Goal: Transaction & Acquisition: Purchase product/service

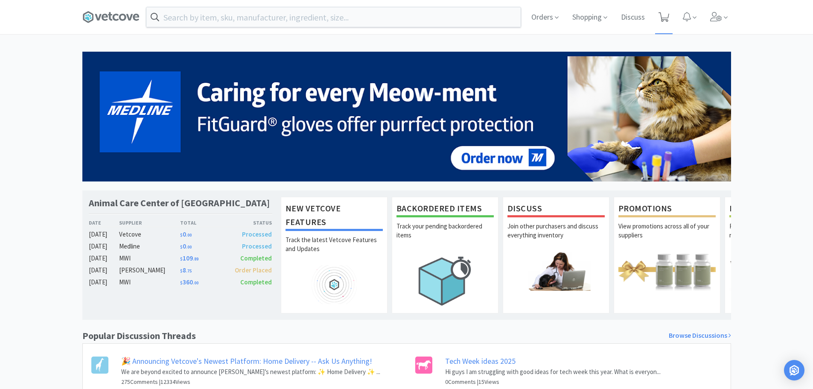
click at [660, 17] on icon at bounding box center [664, 16] width 11 height 9
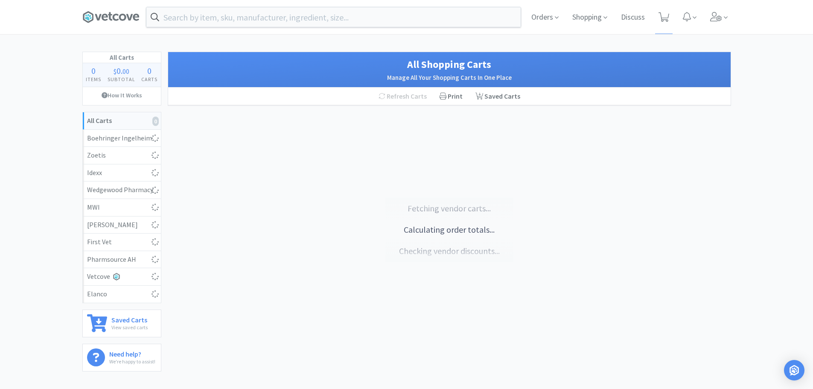
select select "1"
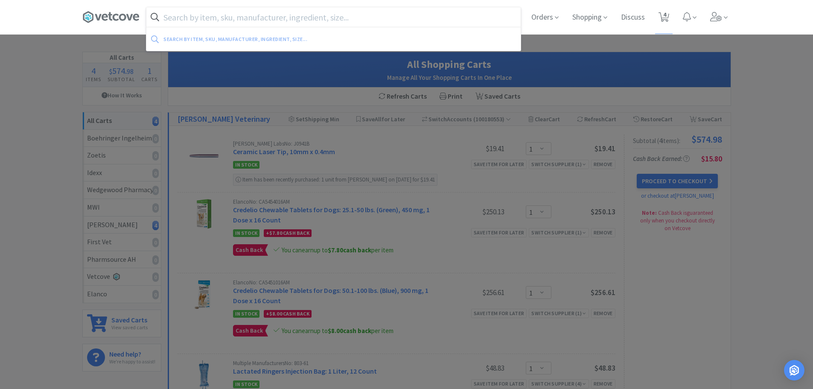
click at [210, 18] on input "text" at bounding box center [333, 17] width 374 height 20
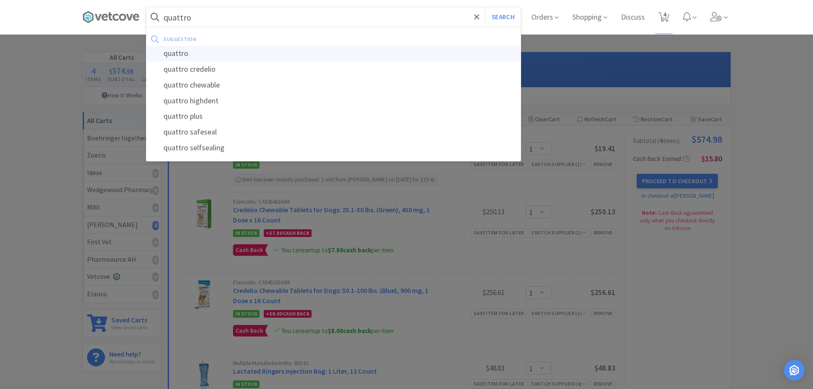
type input "quattro"
click at [181, 53] on div "quattro" at bounding box center [333, 54] width 374 height 16
select select "1"
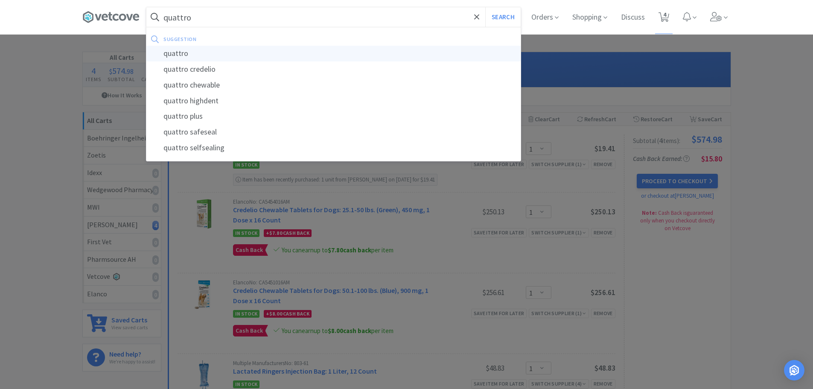
select select "1"
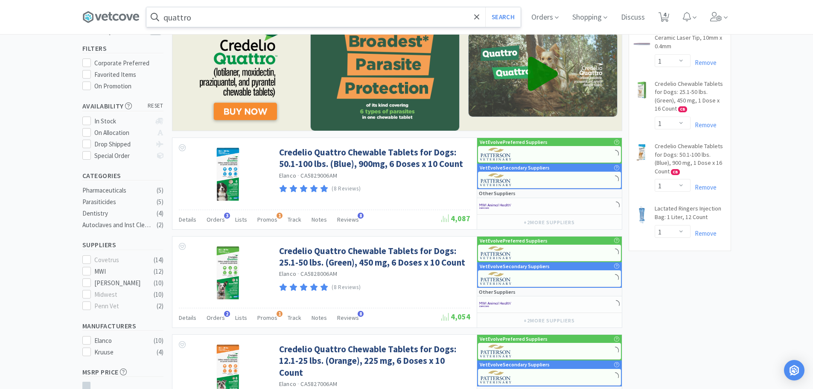
scroll to position [85, 0]
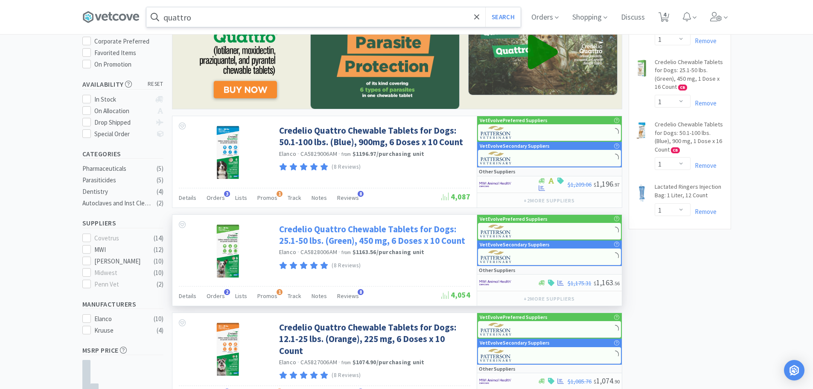
click at [422, 245] on link "Credelio Quattro Chewable Tablets for Dogs: 25.1-50 lbs. (Green), 450 mg, 6 Dos…" at bounding box center [373, 234] width 189 height 23
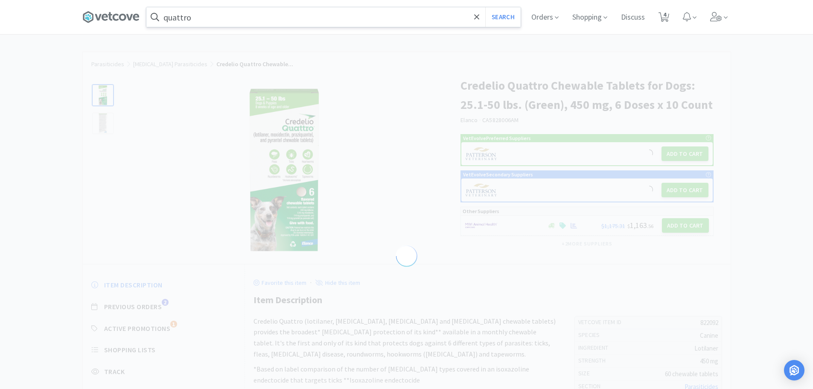
select select "822092"
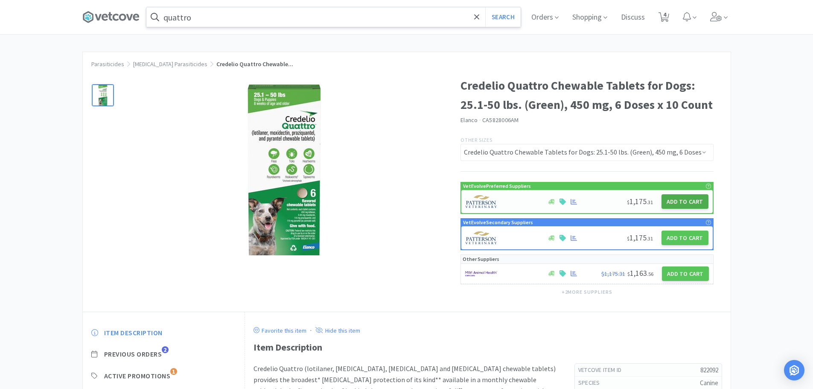
click at [677, 203] on button "Add to Cart" at bounding box center [685, 201] width 47 height 15
select select "1"
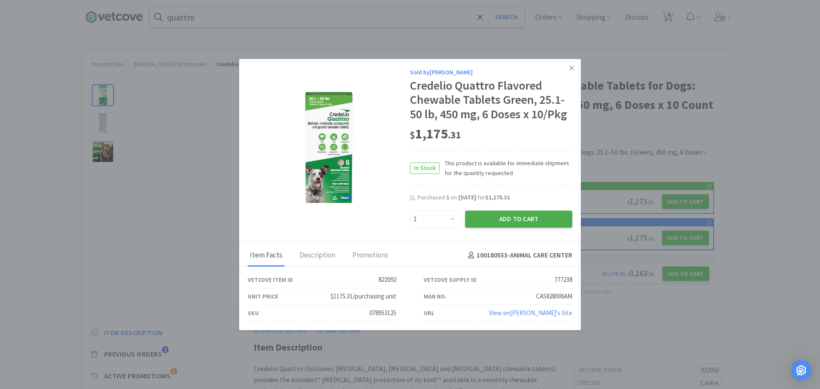
click at [529, 222] on button "Add to Cart" at bounding box center [518, 218] width 107 height 17
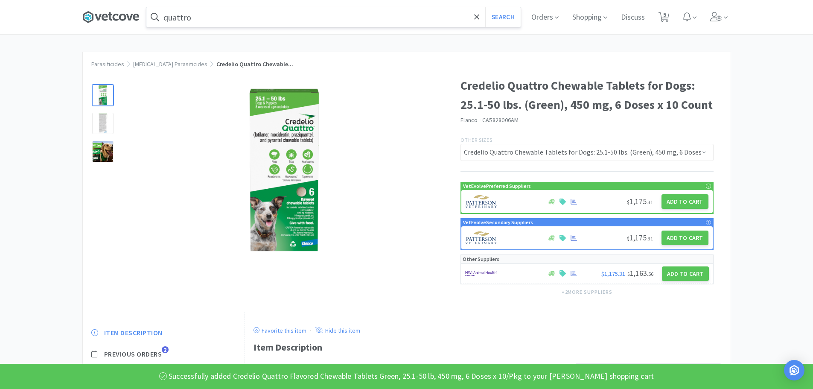
click at [119, 12] on icon at bounding box center [110, 17] width 57 height 13
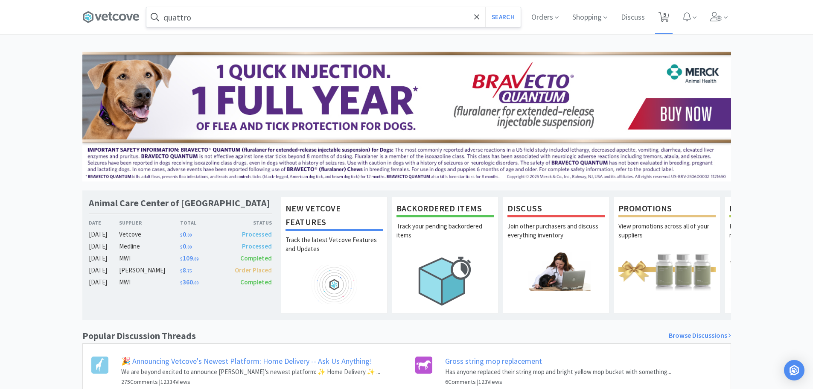
click at [672, 19] on span "5" at bounding box center [664, 17] width 18 height 34
select select "1"
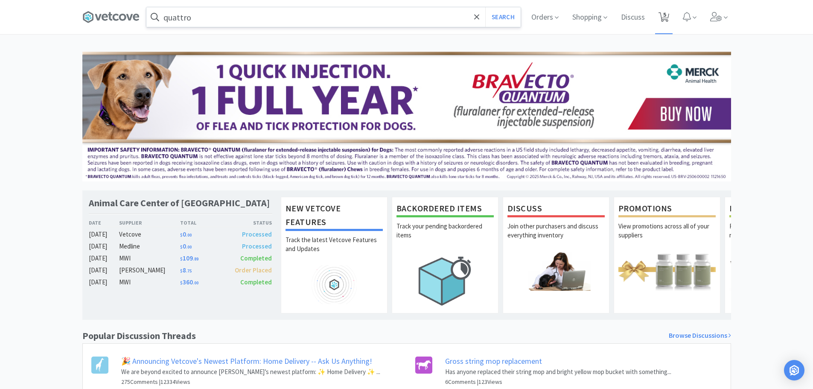
select select "1"
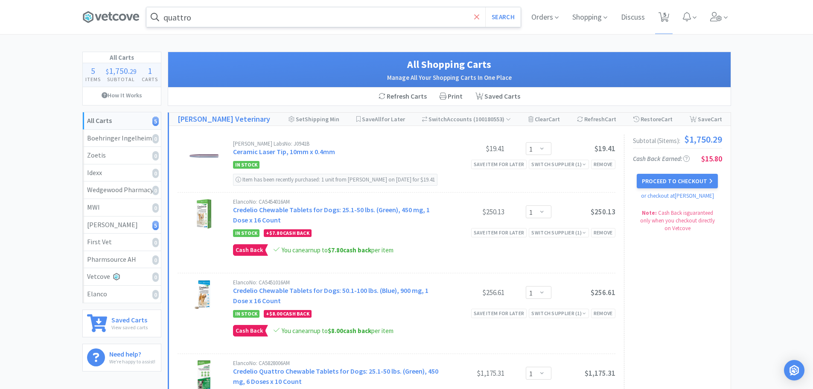
click at [477, 18] on icon at bounding box center [476, 16] width 5 height 5
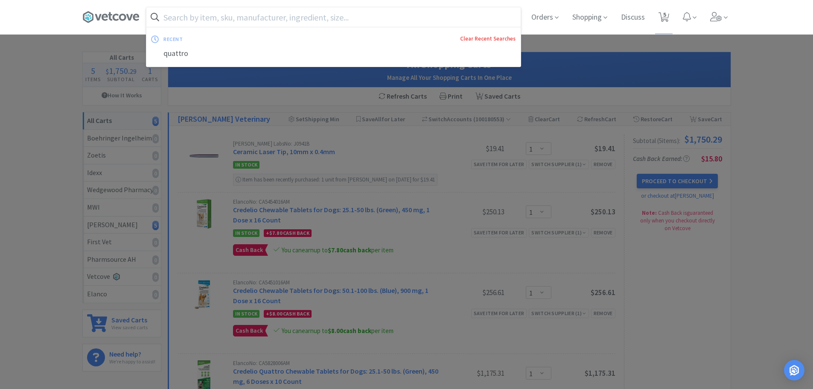
click at [475, 36] on link "Clear Recent Searches" at bounding box center [487, 38] width 55 height 7
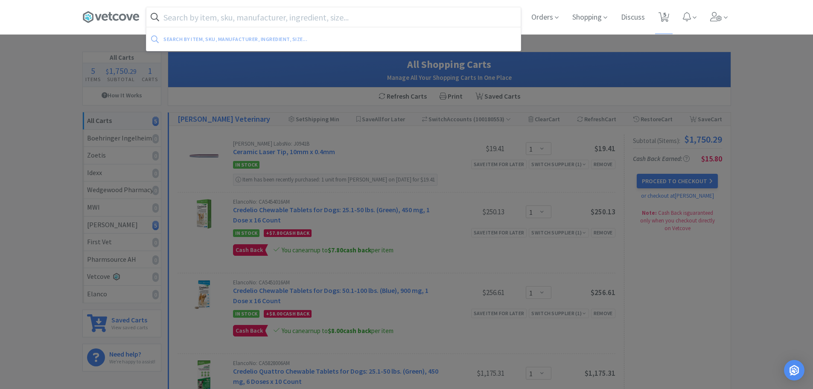
click at [11, 140] on div at bounding box center [406, 194] width 813 height 389
click at [232, 20] on input "text" at bounding box center [333, 17] width 374 height 20
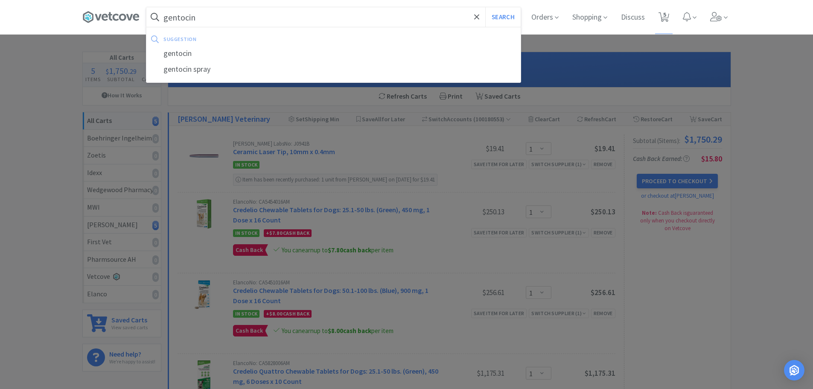
type input "gentocin"
click at [485, 7] on button "Search" at bounding box center [502, 17] width 35 height 20
select select "1"
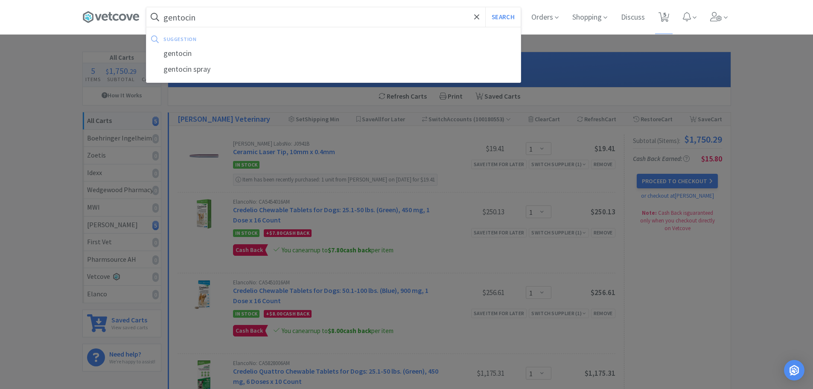
select select "1"
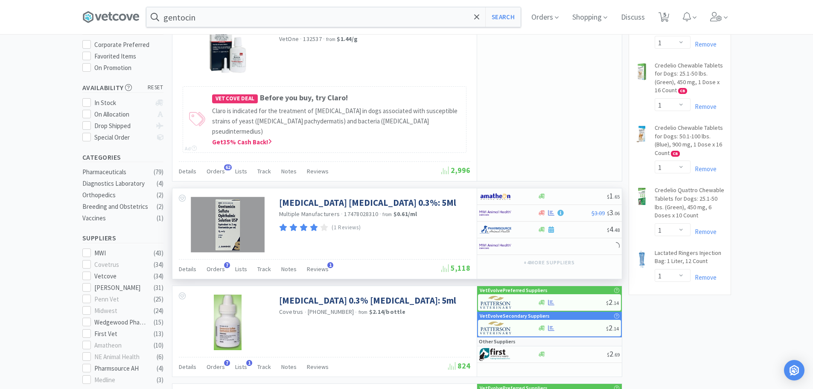
scroll to position [85, 0]
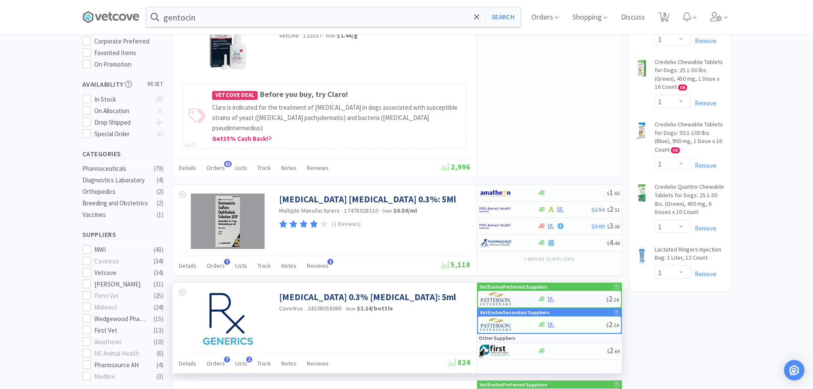
click at [567, 296] on div at bounding box center [572, 299] width 68 height 6
select select "1"
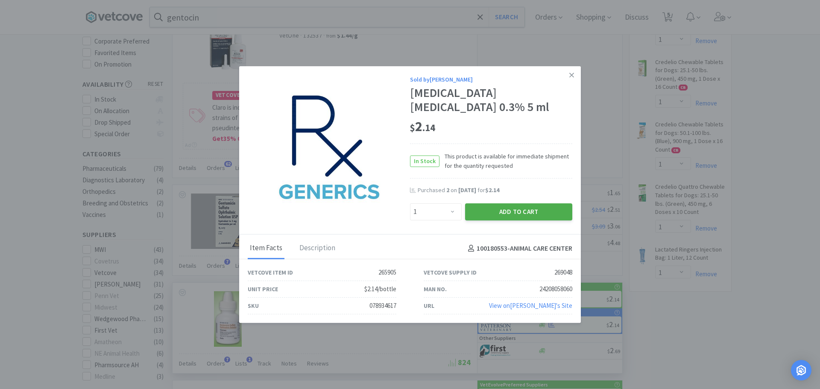
click at [530, 212] on button "Add to Cart" at bounding box center [518, 211] width 107 height 17
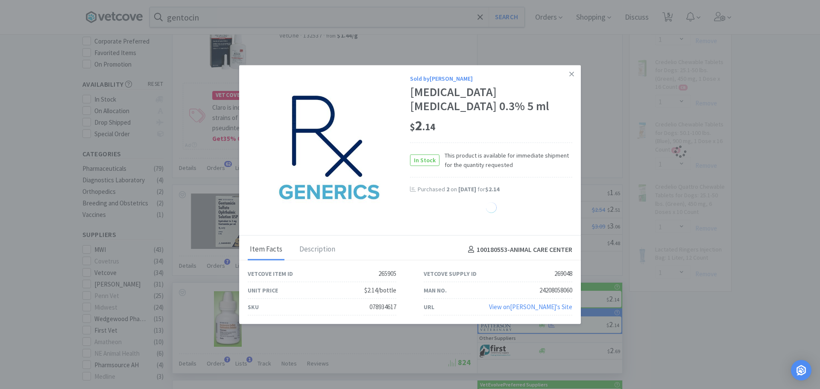
select select "1"
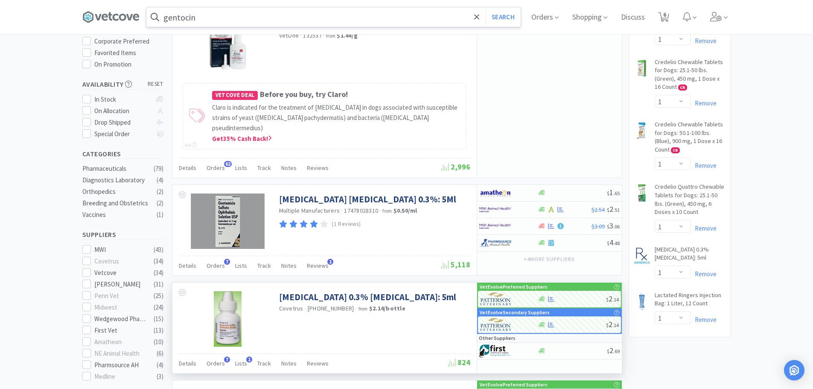
click at [274, 14] on input "gentocin" at bounding box center [333, 17] width 374 height 20
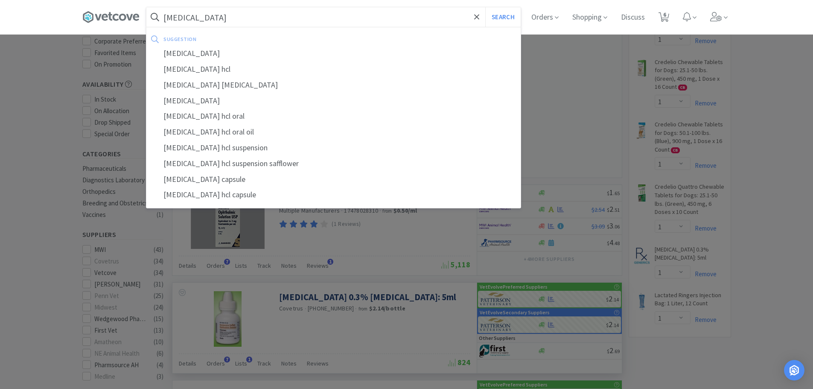
type input "[MEDICAL_DATA]"
click at [485, 7] on button "Search" at bounding box center [502, 17] width 35 height 20
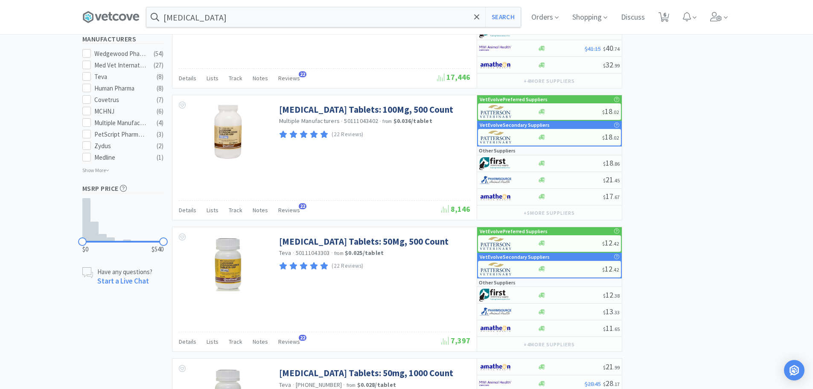
scroll to position [422, 0]
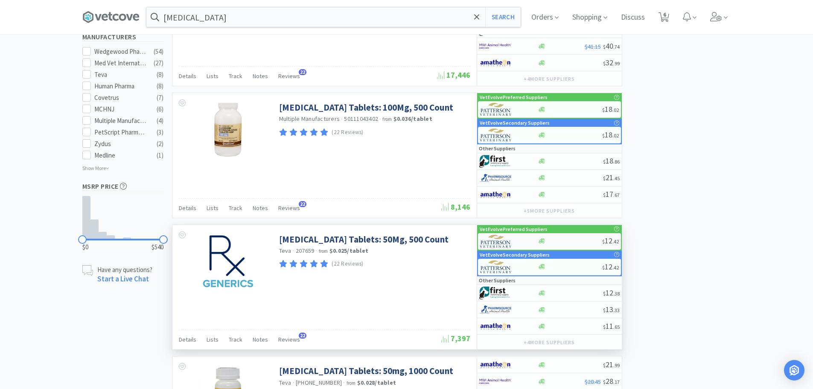
click at [568, 241] on div at bounding box center [570, 241] width 64 height 6
select select "1"
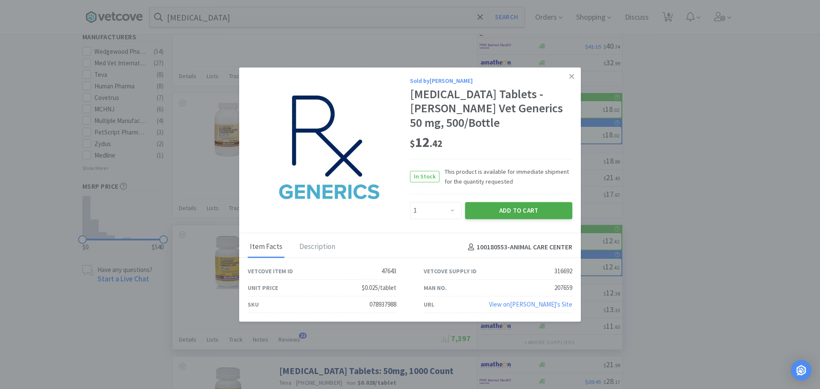
click at [526, 202] on button "Add to Cart" at bounding box center [518, 210] width 107 height 17
select select "1"
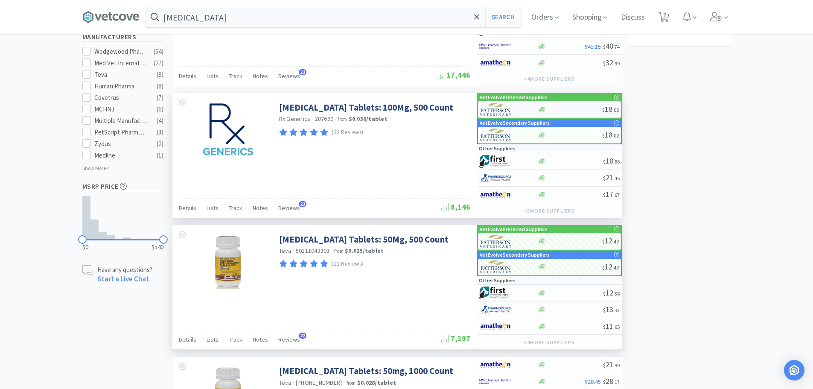
click at [568, 112] on div at bounding box center [570, 109] width 64 height 6
select select "1"
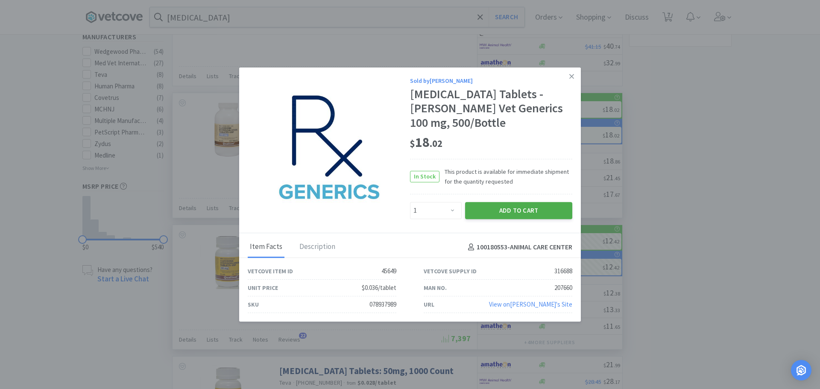
click at [504, 202] on button "Add to Cart" at bounding box center [518, 210] width 107 height 17
select select "1"
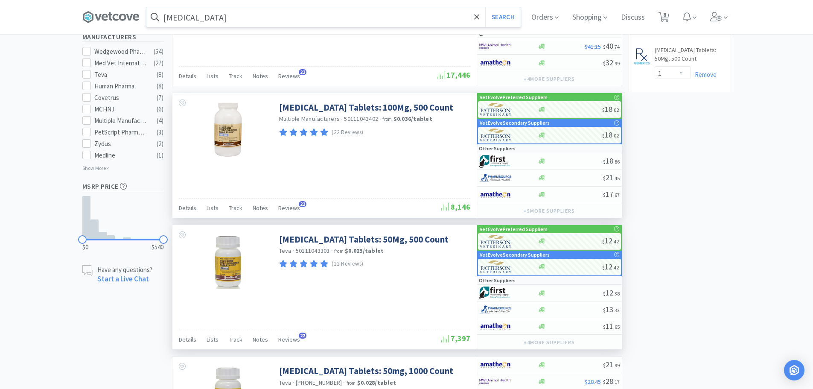
click at [251, 10] on input "[MEDICAL_DATA]" at bounding box center [333, 17] width 374 height 20
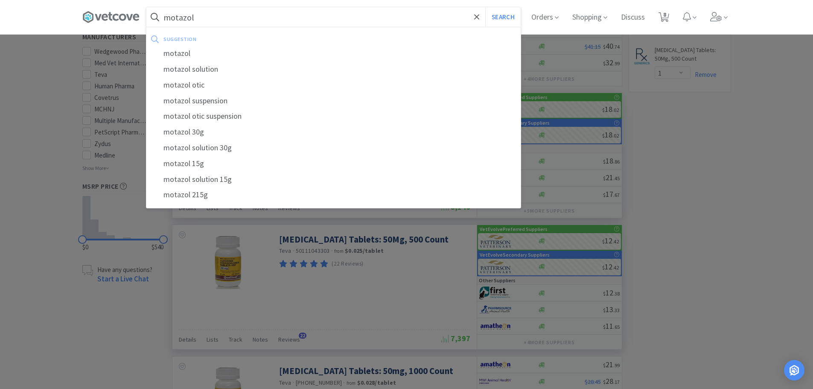
click at [485, 7] on button "Search" at bounding box center [502, 17] width 35 height 20
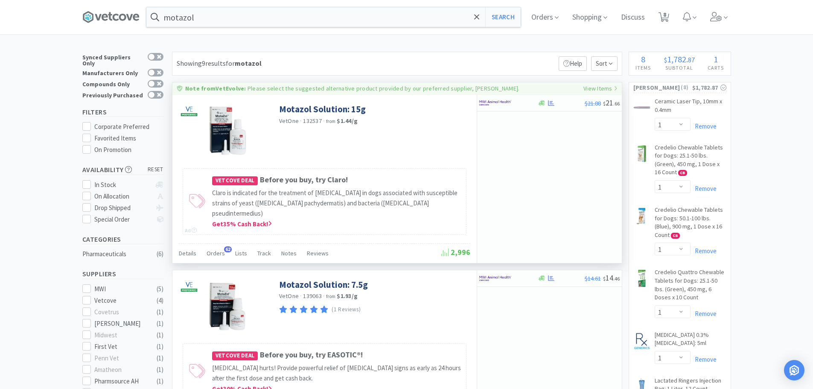
click at [373, 89] on p "Please select the suggested alternative product provided by our preferred suppl…" at bounding box center [384, 89] width 272 height 8
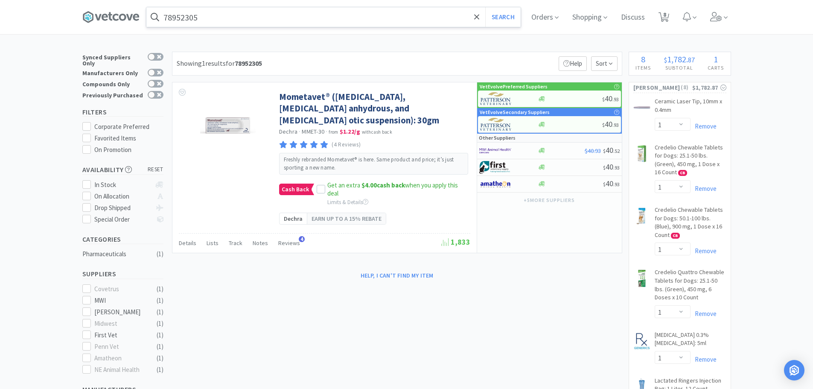
click at [227, 12] on input "78952305" at bounding box center [333, 17] width 374 height 20
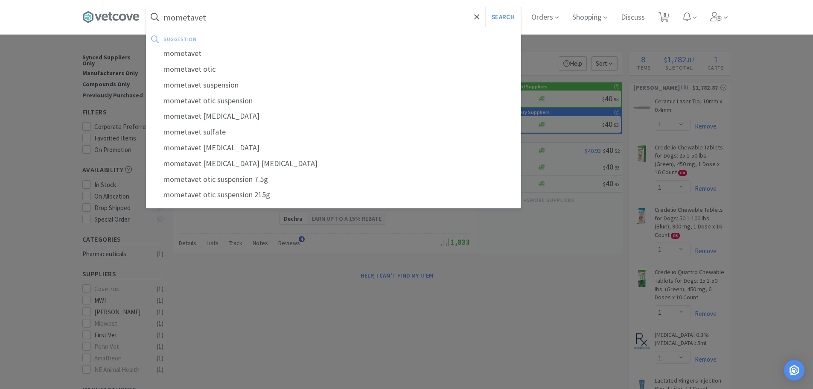
type input "mometavet"
click at [485, 7] on button "Search" at bounding box center [502, 17] width 35 height 20
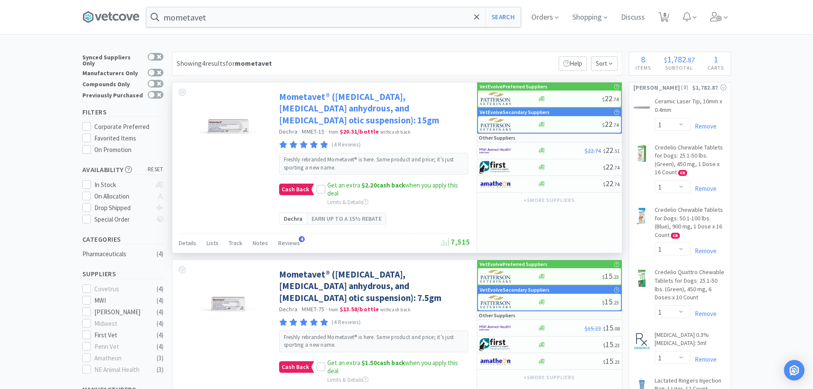
click at [330, 103] on link "Mometavet® ([MEDICAL_DATA], [MEDICAL_DATA] anhydrous, and [MEDICAL_DATA] otic s…" at bounding box center [373, 108] width 189 height 35
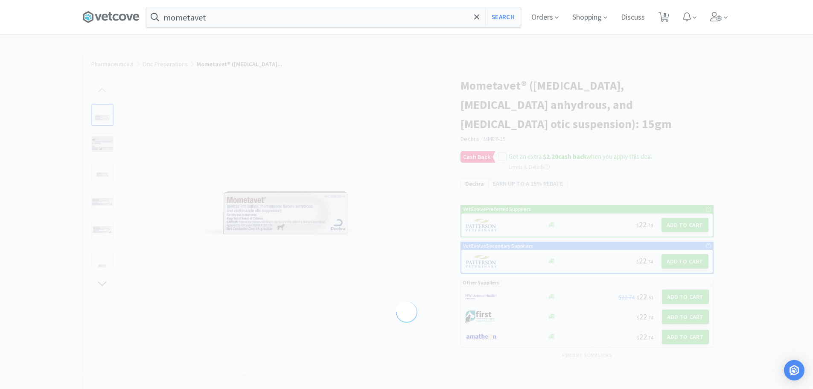
select select "729107"
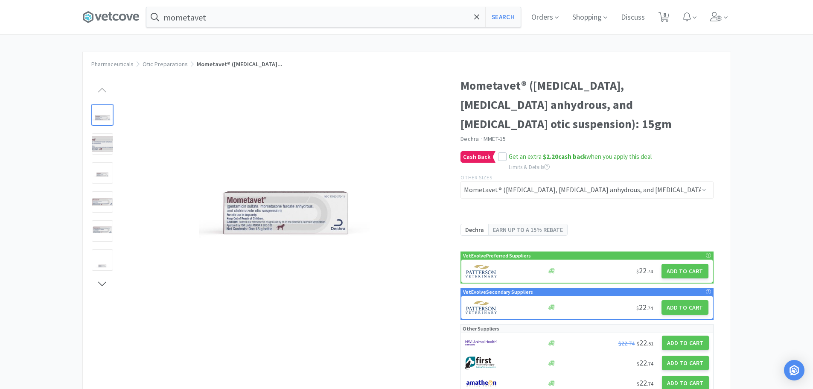
select select "1"
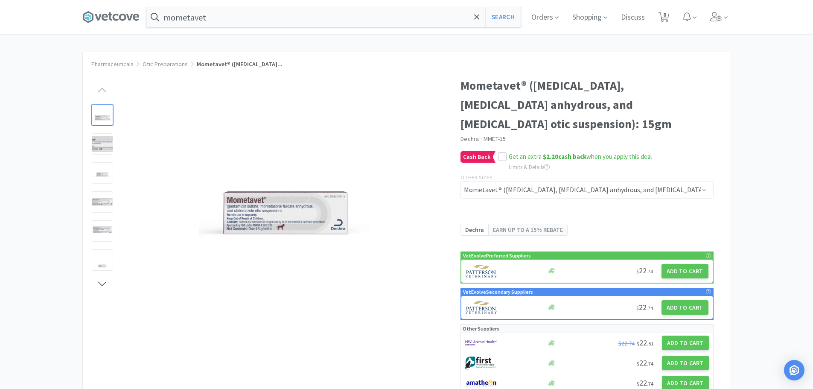
select select "1"
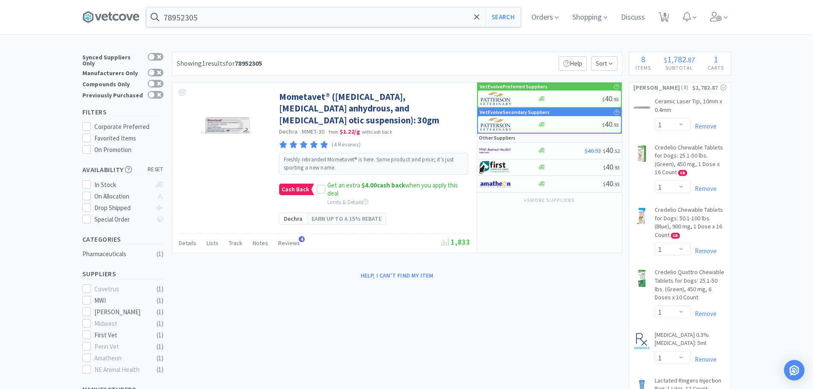
type input "motazol"
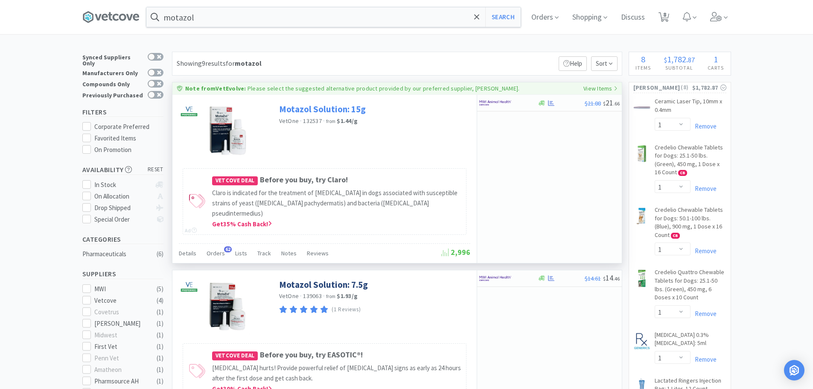
click at [308, 104] on link "Motazol Solution: 15g" at bounding box center [322, 109] width 87 height 12
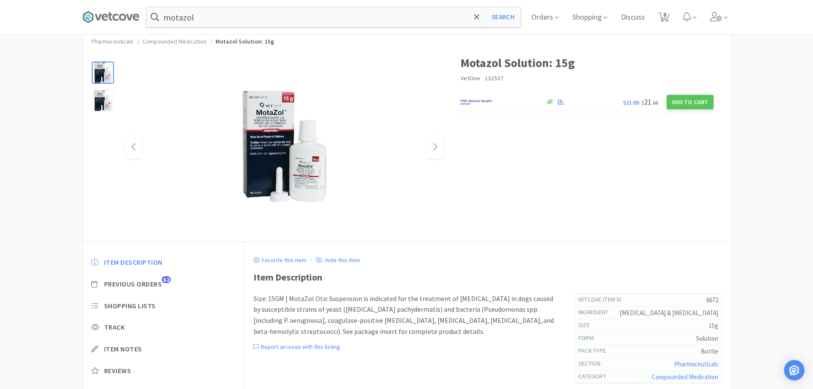
scroll to position [43, 0]
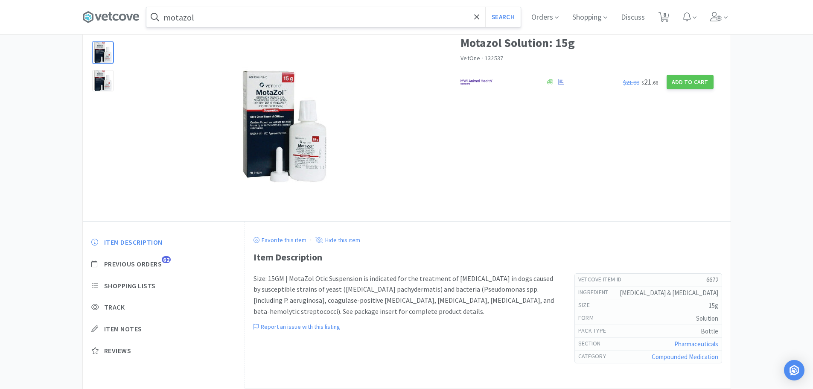
click at [207, 23] on input "motazol" at bounding box center [333, 17] width 374 height 20
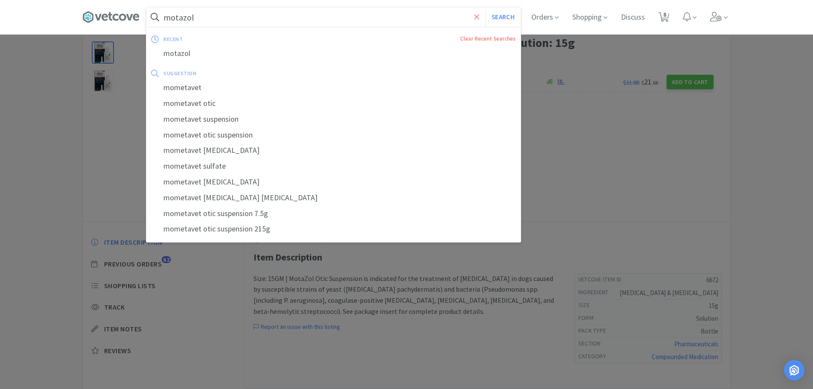
click at [478, 14] on icon at bounding box center [477, 17] width 6 height 9
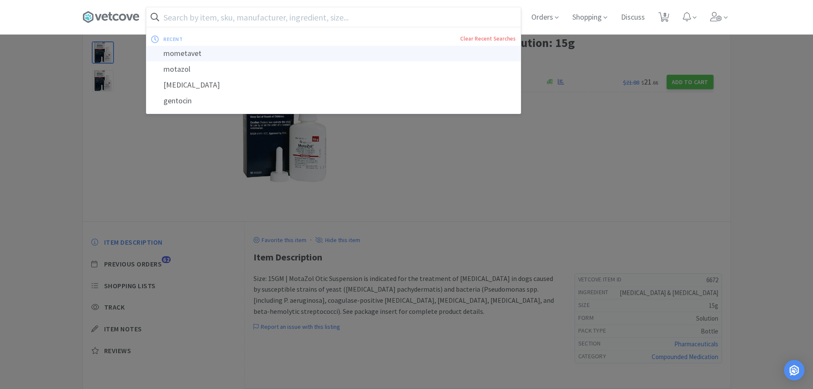
click at [203, 50] on div "mometavet" at bounding box center [333, 54] width 374 height 16
type input "mometavet"
select select "1"
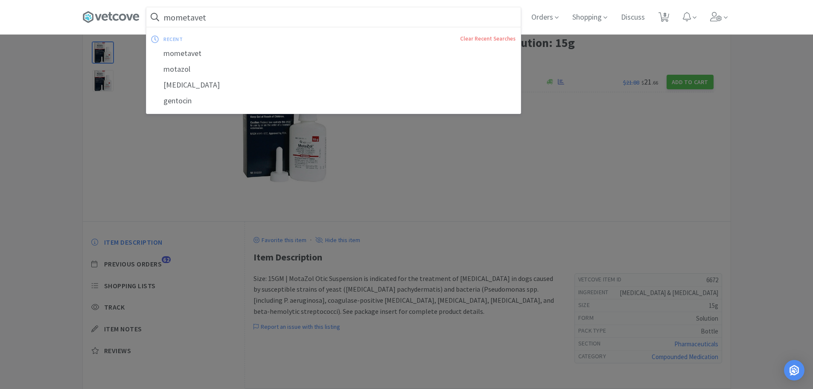
select select "1"
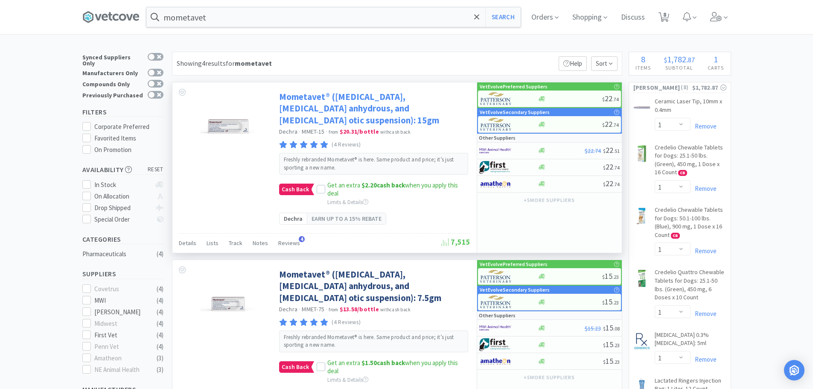
click at [312, 102] on link "Mometavet® ([MEDICAL_DATA], [MEDICAL_DATA] anhydrous, and [MEDICAL_DATA] otic s…" at bounding box center [373, 108] width 189 height 35
select select "729107"
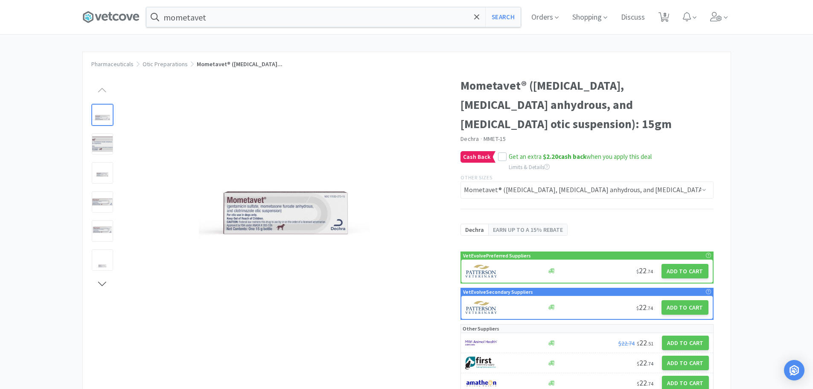
select select "1"
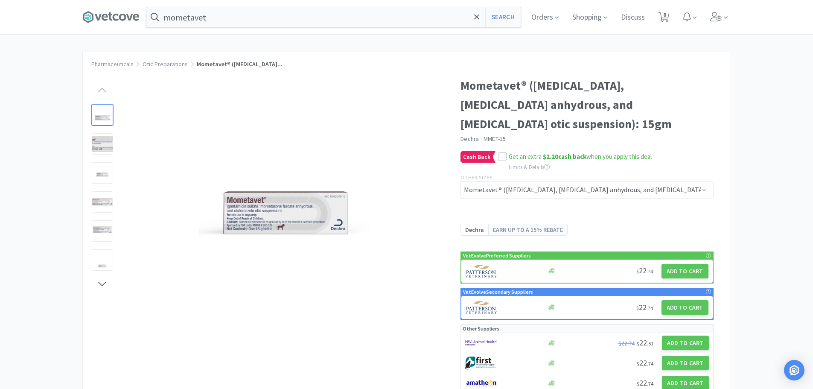
select select "1"
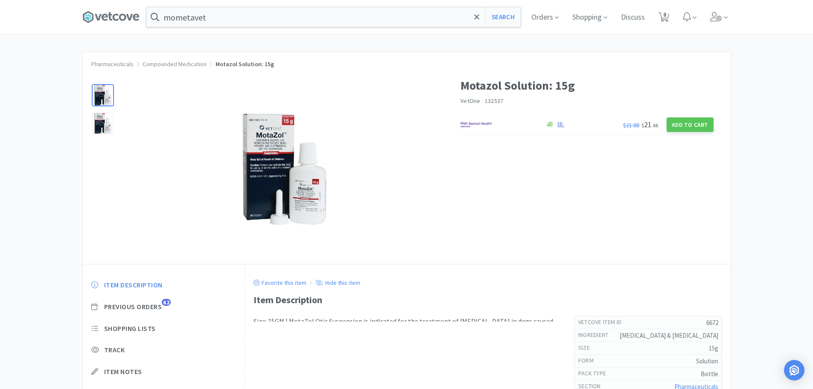
scroll to position [43, 0]
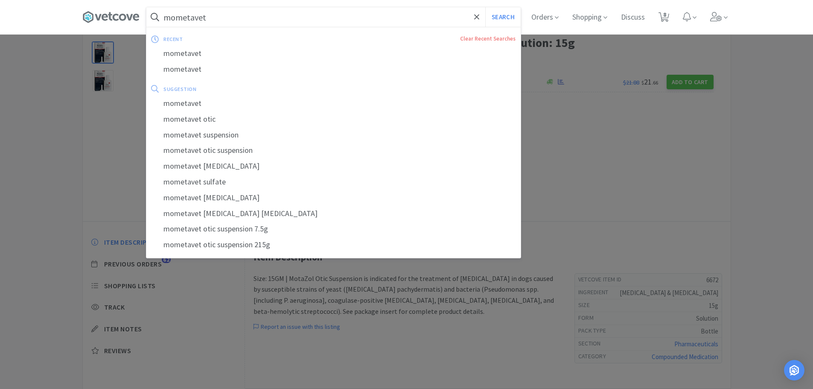
click at [265, 21] on input "mometavet" at bounding box center [333, 17] width 374 height 20
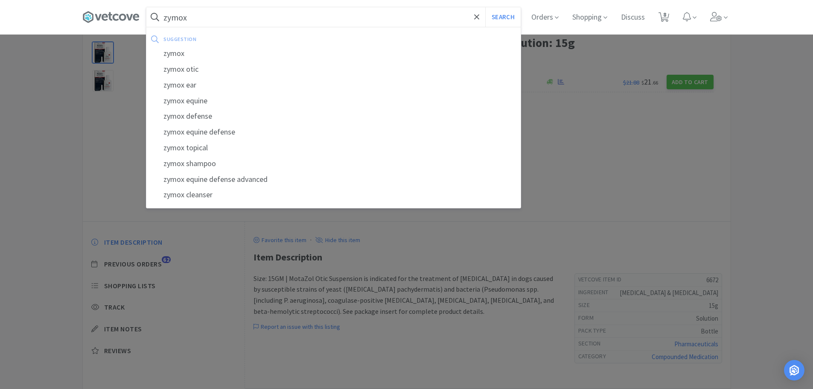
type input "zymox"
click at [485, 7] on button "Search" at bounding box center [502, 17] width 35 height 20
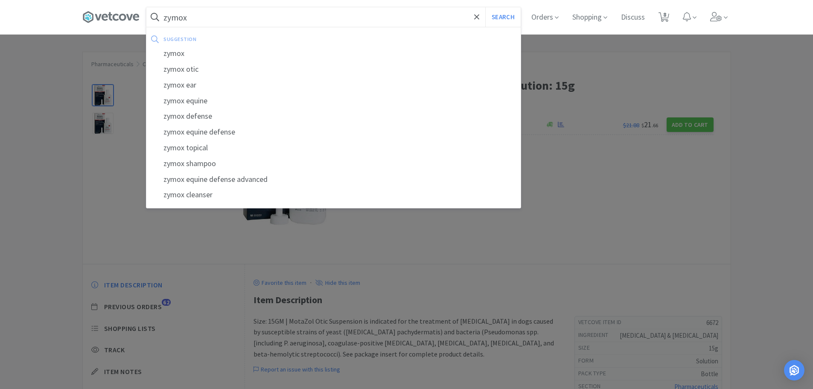
select select "1"
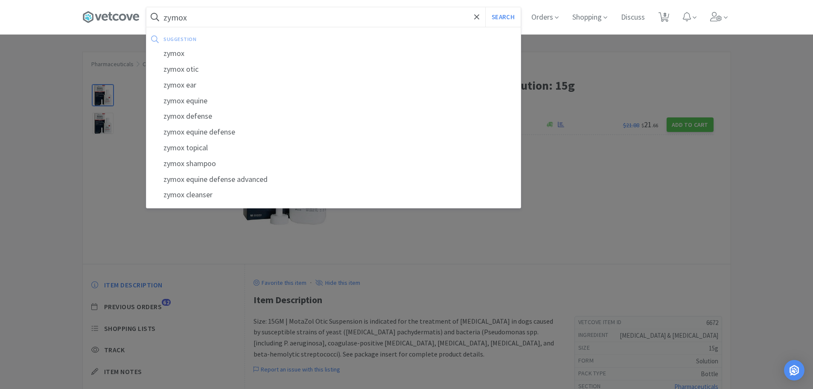
select select "1"
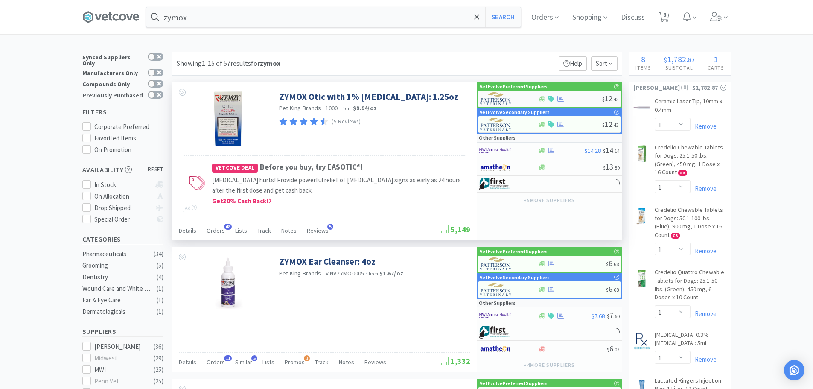
click at [577, 98] on div at bounding box center [570, 99] width 64 height 6
select select "1"
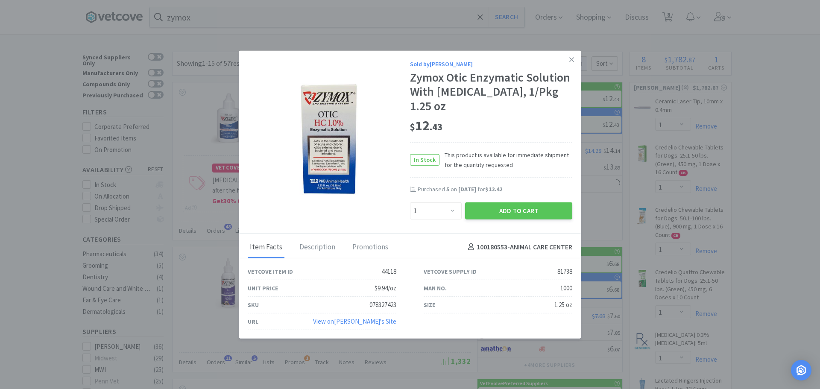
click at [575, 58] on link at bounding box center [571, 59] width 15 height 18
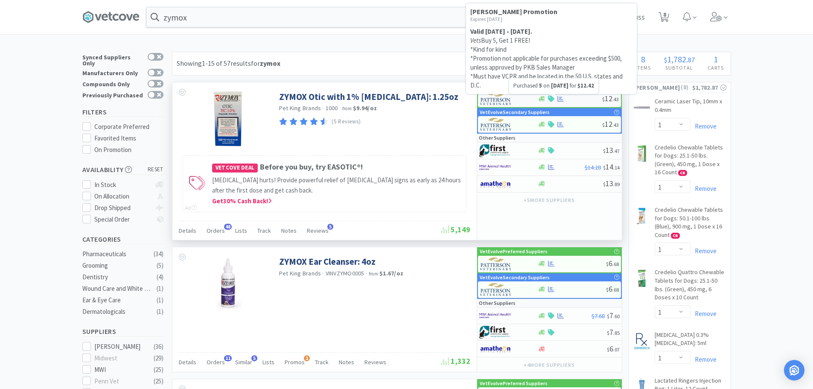
click at [585, 105] on div "$ 12 . 43" at bounding box center [549, 99] width 143 height 17
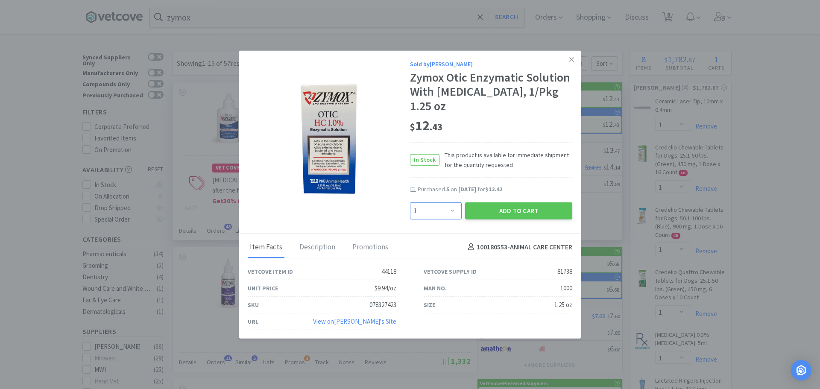
click at [444, 209] on select "Enter Quantity 1 2 3 4 5 6 7 8 9 10 11 12 13 14 15 16 17 18 19 20 Enter Quantity" at bounding box center [436, 210] width 52 height 17
select select "2"
click at [410, 202] on select "Enter Quantity 1 2 3 4 5 6 7 8 9 10 11 12 13 14 15 16 17 18 19 20 Enter Quantity" at bounding box center [436, 210] width 52 height 17
click at [498, 199] on div "Purchased 5 on [DATE] for $12.42" at bounding box center [491, 193] width 162 height 17
click at [513, 212] on button "Add to Cart" at bounding box center [518, 210] width 107 height 17
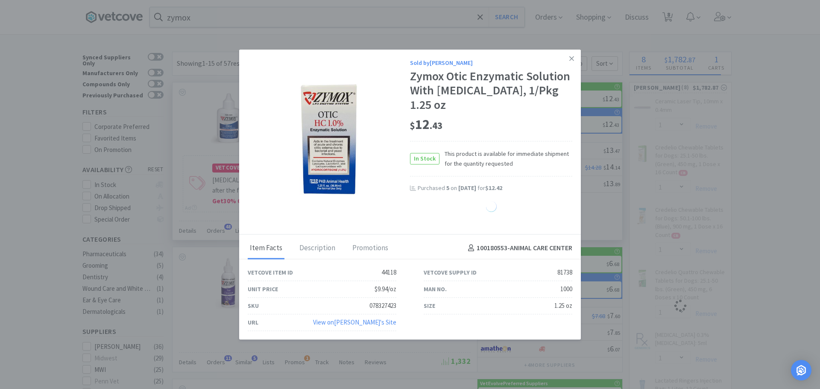
select select "2"
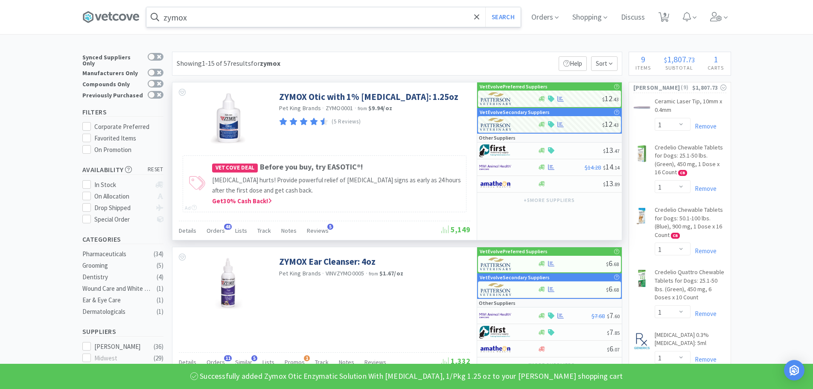
click at [309, 26] on input "zymox" at bounding box center [333, 17] width 374 height 20
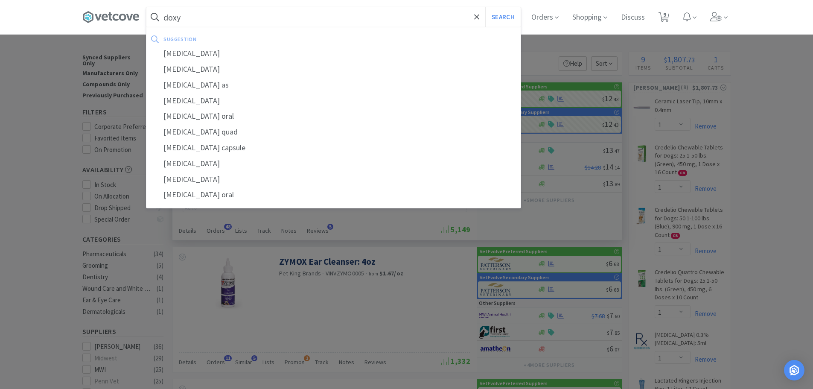
click at [183, 50] on div "[MEDICAL_DATA]" at bounding box center [333, 54] width 374 height 16
type input "[MEDICAL_DATA]"
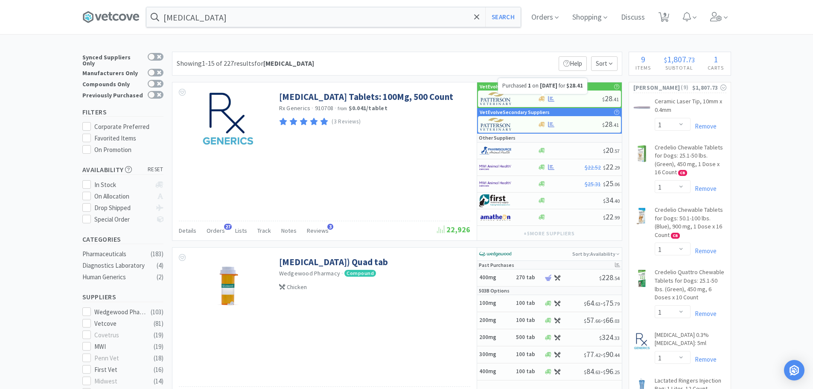
click at [573, 92] on div "Purchased 1 on [DATE] for $28.41" at bounding box center [542, 86] width 89 height 16
select select "1"
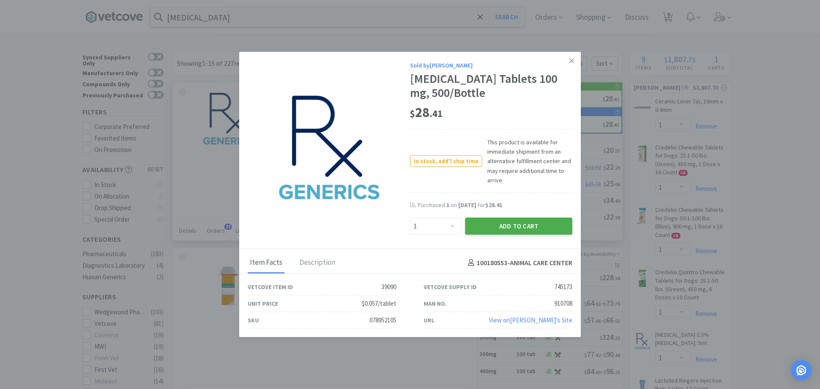
click at [514, 222] on button "Add to Cart" at bounding box center [518, 226] width 107 height 17
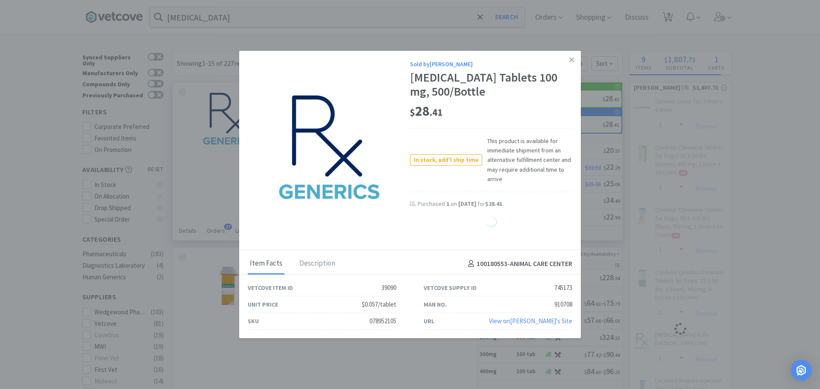
select select "1"
select select "2"
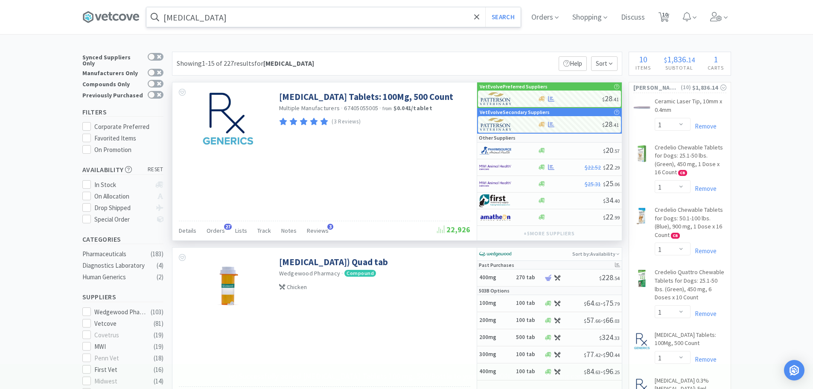
click at [228, 23] on input "[MEDICAL_DATA]" at bounding box center [333, 17] width 374 height 20
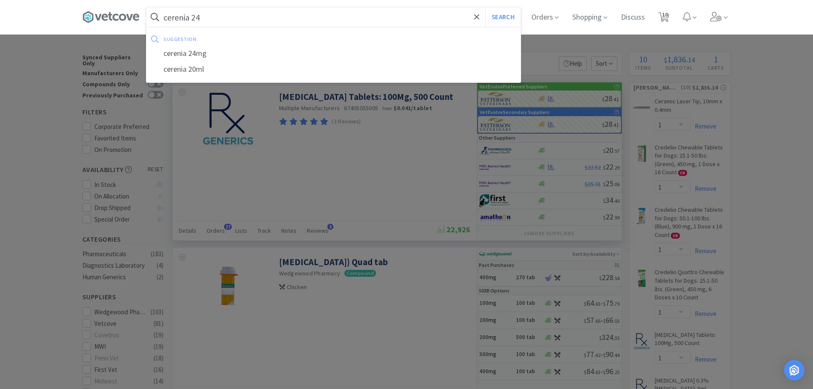
type input "cerenia 24"
click at [485, 7] on button "Search" at bounding box center [502, 17] width 35 height 20
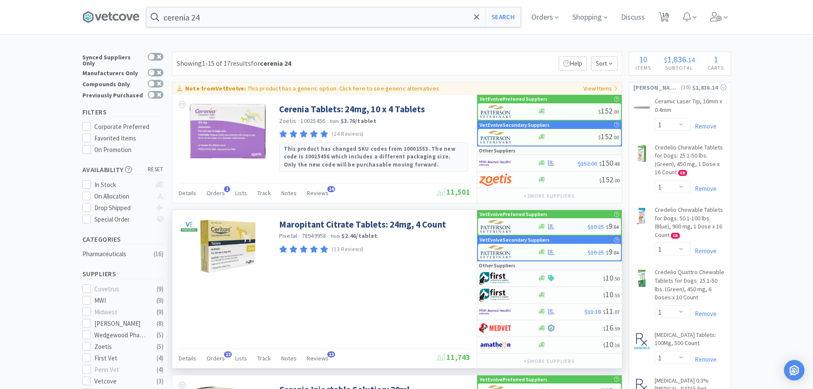
click at [574, 224] on div at bounding box center [563, 226] width 50 height 6
select select "1"
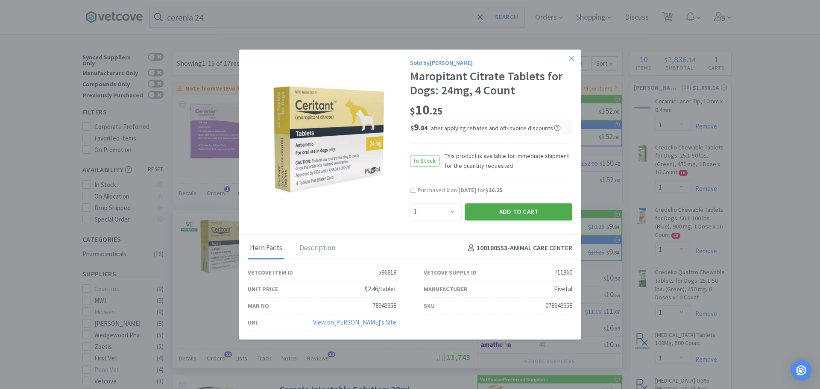
click at [506, 216] on button "Add to Cart" at bounding box center [518, 211] width 107 height 17
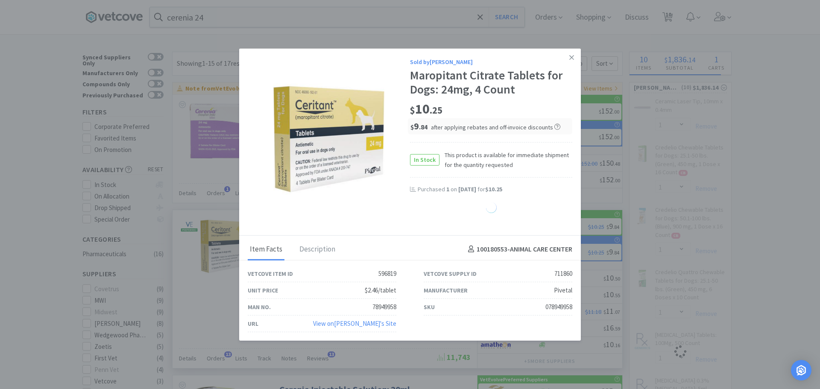
select select "1"
select select "2"
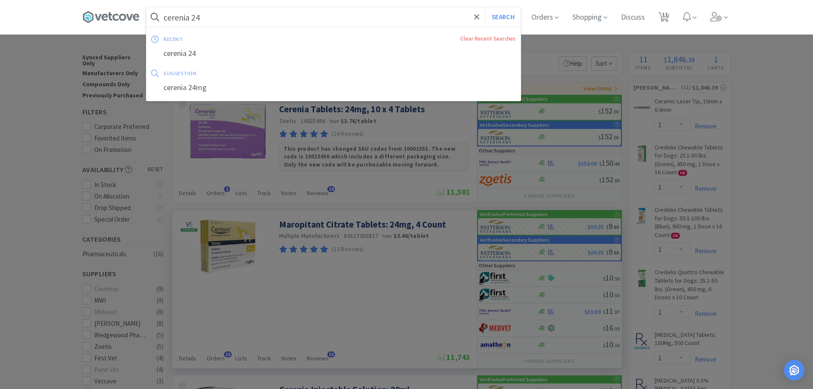
click at [218, 11] on input "cerenia 24" at bounding box center [333, 17] width 374 height 20
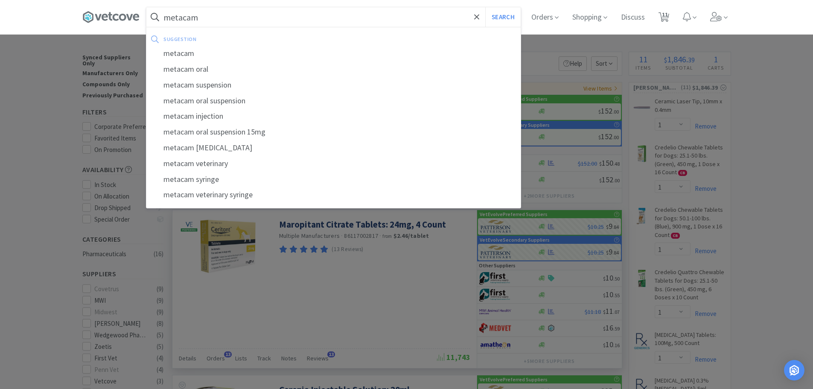
type input "metacam"
click at [485, 7] on button "Search" at bounding box center [502, 17] width 35 height 20
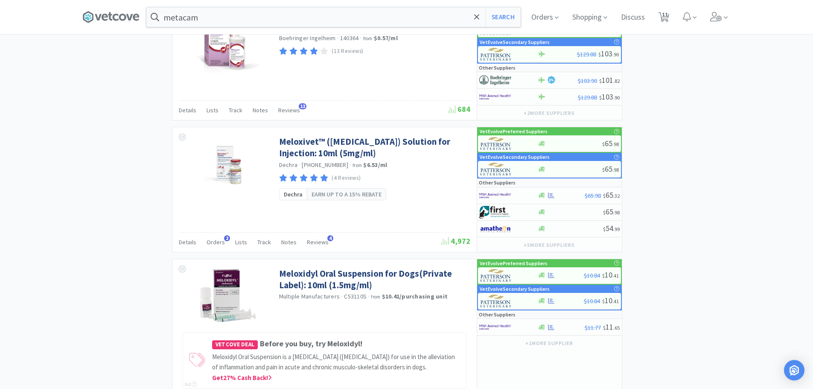
scroll to position [768, 0]
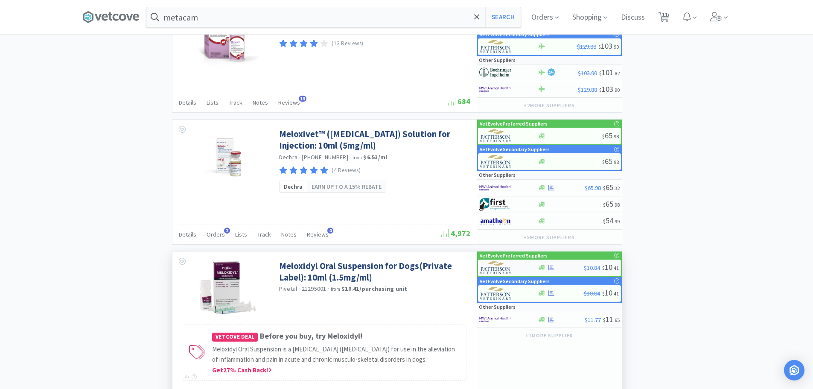
click at [563, 268] on div at bounding box center [561, 267] width 46 height 6
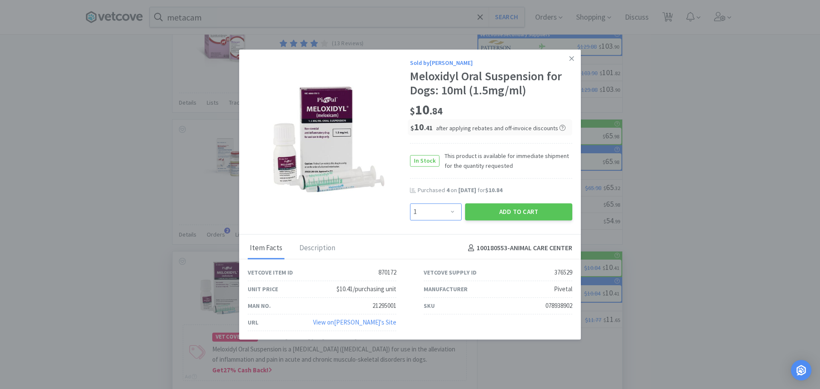
click at [438, 206] on select "Enter Quantity 1 2 3 4 5 6 7 8 9 10 11 12 13 14 15 16 17 18 19 20 Enter Quantity" at bounding box center [436, 211] width 52 height 17
select select "3"
click at [410, 203] on select "Enter Quantity 1 2 3 4 5 6 7 8 9 10 11 12 13 14 15 16 17 18 19 20 Enter Quantity" at bounding box center [436, 211] width 52 height 17
click at [515, 210] on button "Add to Cart" at bounding box center [518, 211] width 107 height 17
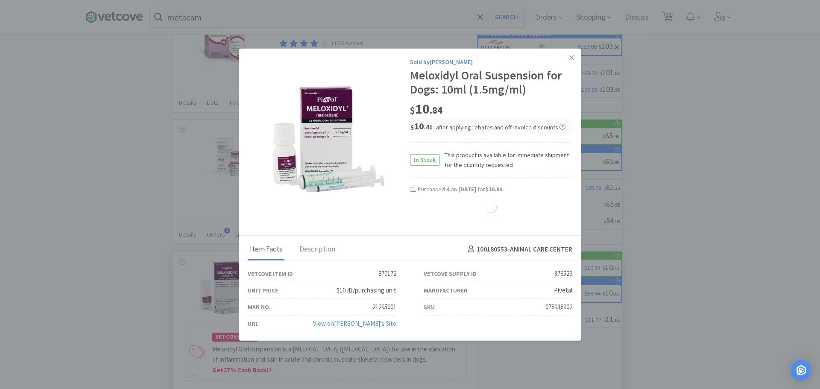
select select "3"
select select "1"
select select "2"
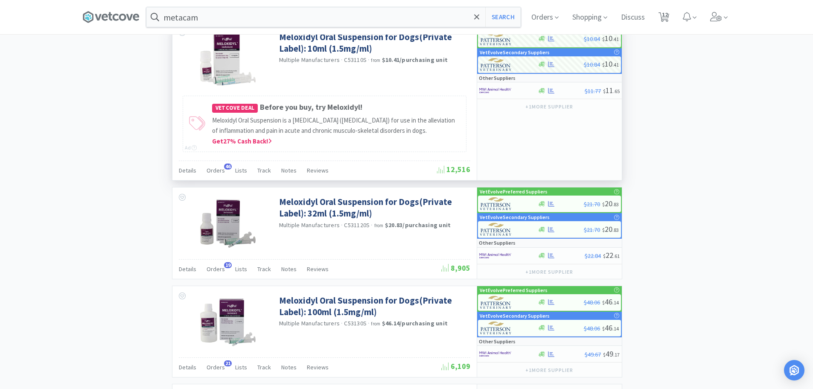
scroll to position [1025, 0]
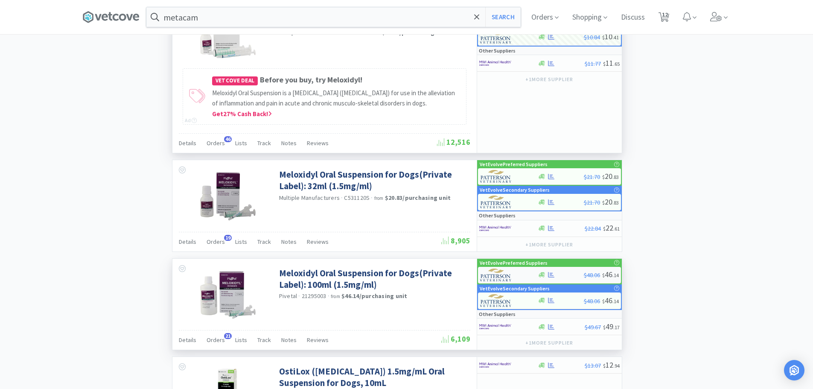
click at [557, 273] on div at bounding box center [561, 275] width 46 height 6
select select "1"
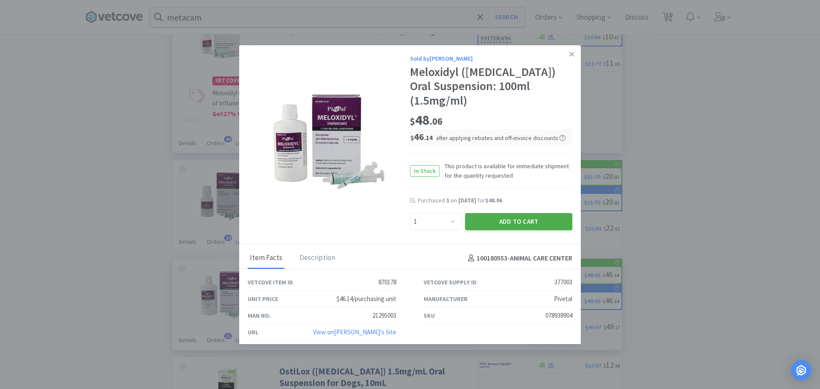
click at [485, 213] on button "Add to Cart" at bounding box center [518, 221] width 107 height 17
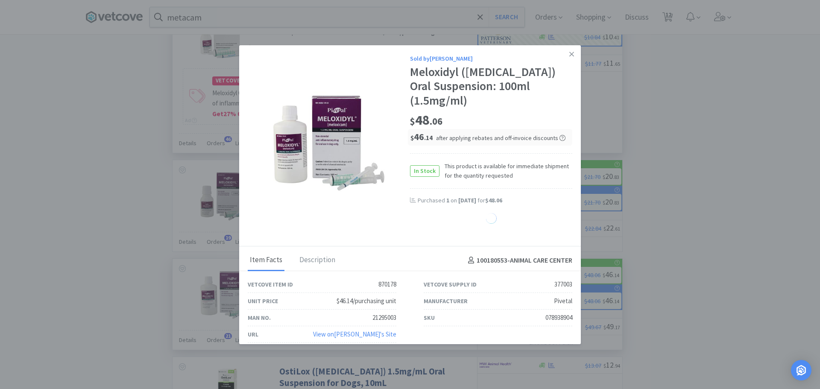
select select "1"
select select "3"
select select "1"
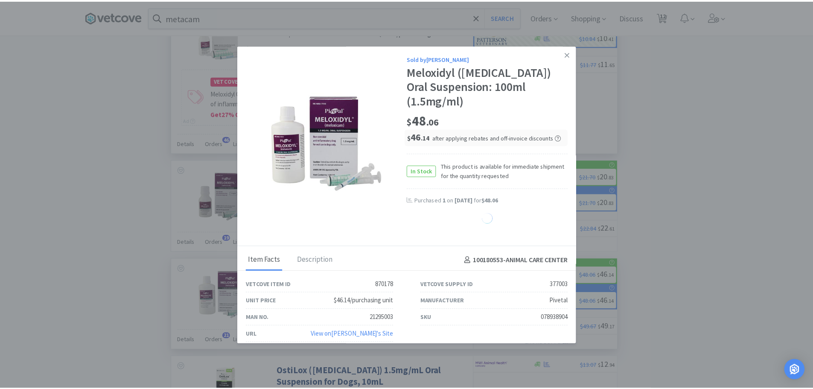
select select "2"
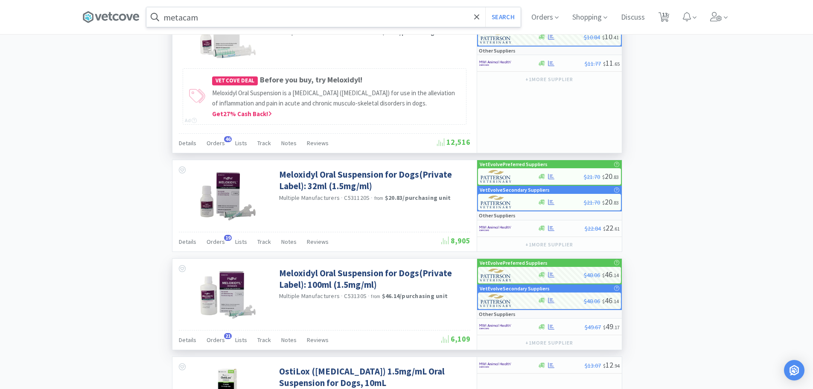
click at [216, 19] on input "metacam" at bounding box center [333, 17] width 374 height 20
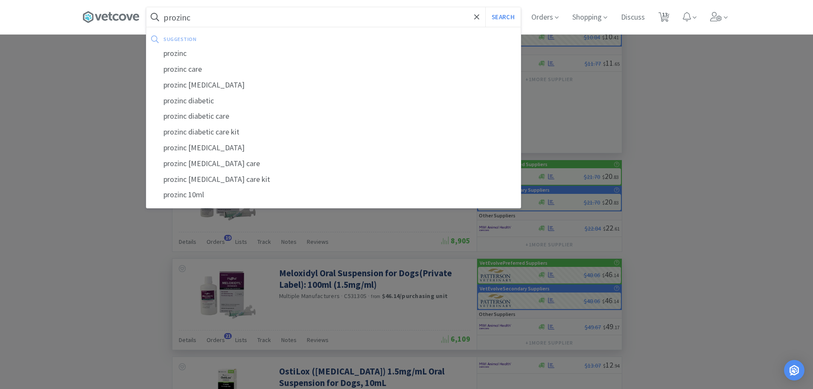
type input "prozinc"
click at [485, 7] on button "Search" at bounding box center [502, 17] width 35 height 20
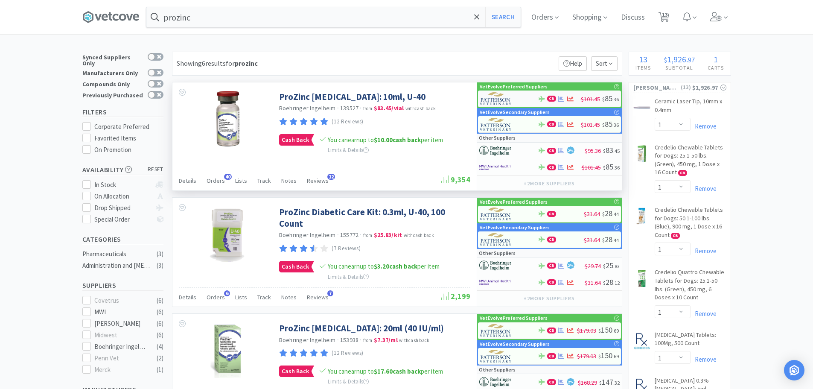
click at [524, 98] on div at bounding box center [503, 98] width 47 height 15
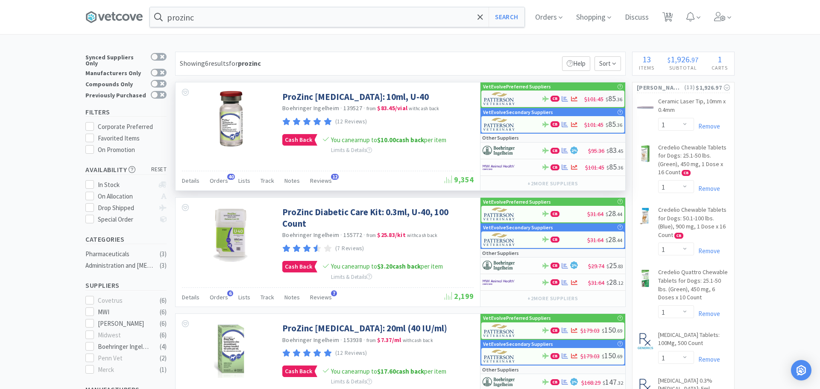
select select "1"
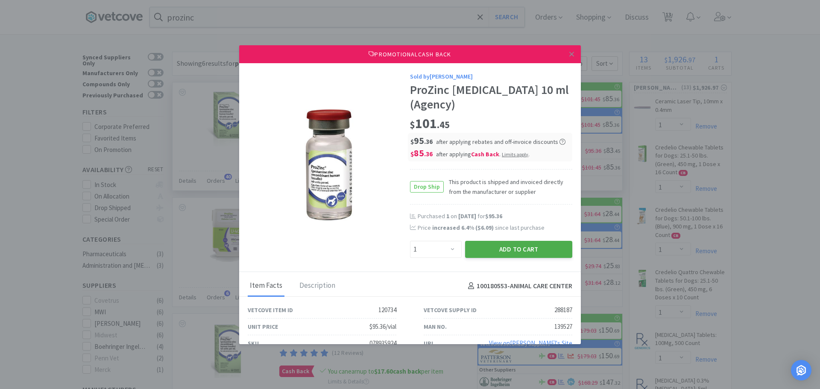
click at [486, 241] on button "Add to Cart" at bounding box center [518, 249] width 107 height 17
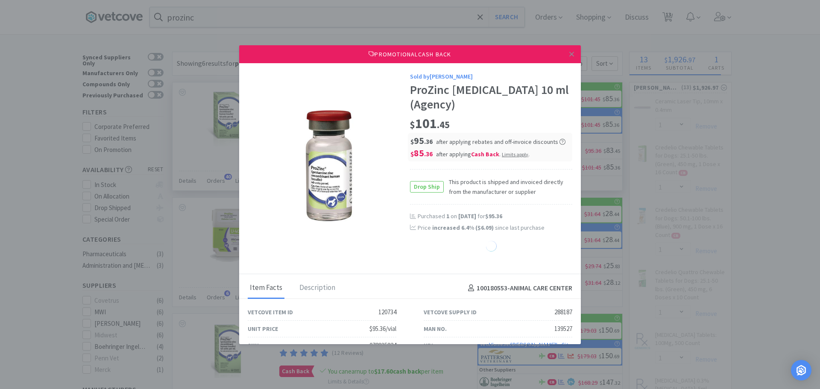
select select "1"
select select "2"
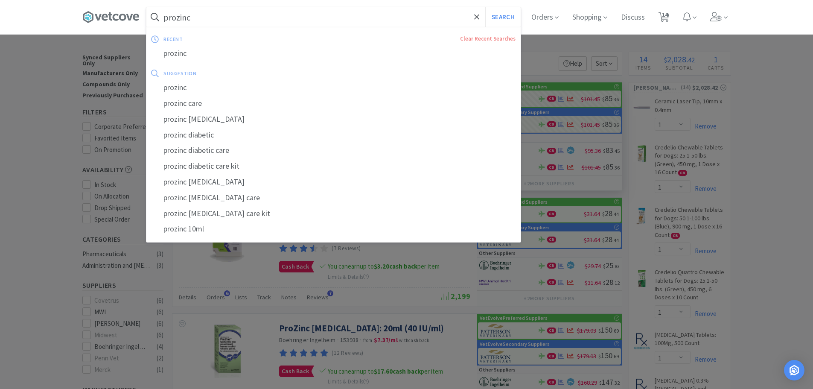
click at [196, 16] on input "prozinc" at bounding box center [333, 17] width 374 height 20
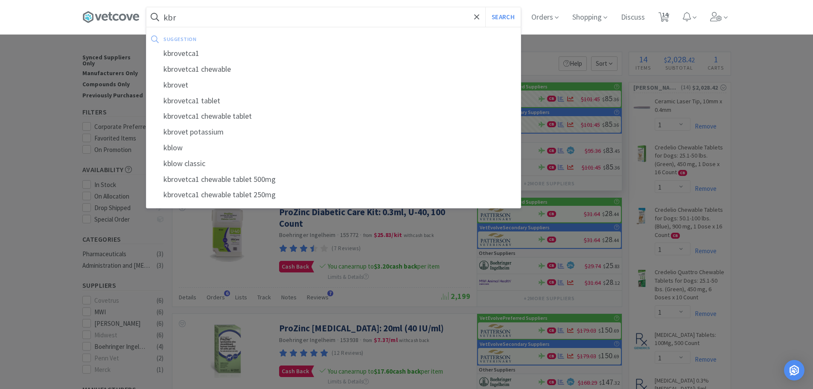
type input "kbr"
click at [485, 7] on button "Search" at bounding box center [502, 17] width 35 height 20
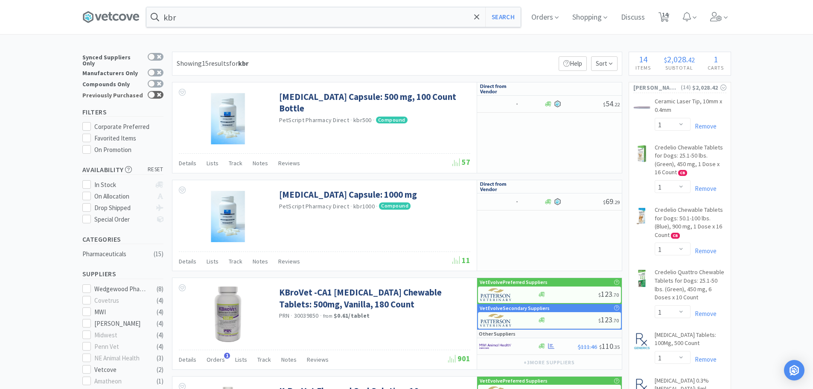
click at [153, 91] on div at bounding box center [151, 94] width 7 height 7
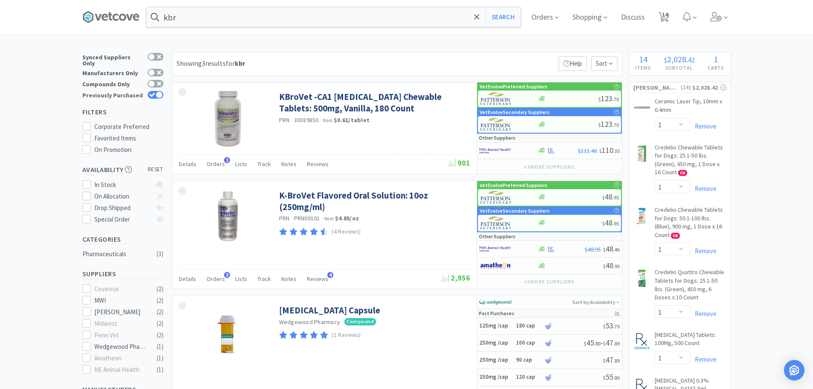
click at [161, 91] on div at bounding box center [159, 94] width 7 height 7
checkbox input "false"
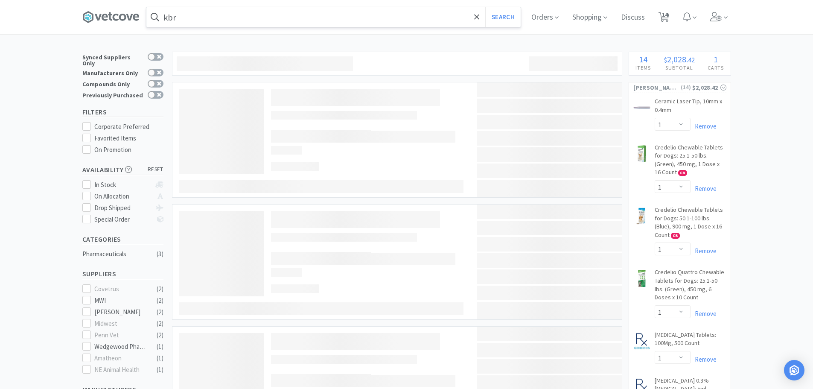
click at [193, 24] on input "kbr" at bounding box center [333, 17] width 374 height 20
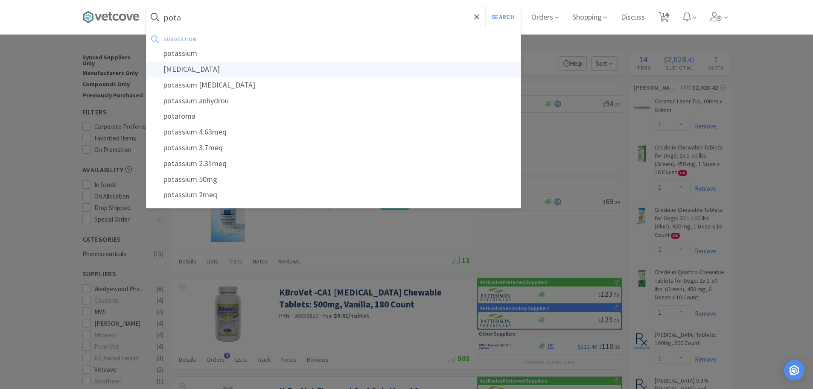
click at [199, 67] on div "[MEDICAL_DATA]" at bounding box center [333, 69] width 374 height 16
type input "[MEDICAL_DATA]"
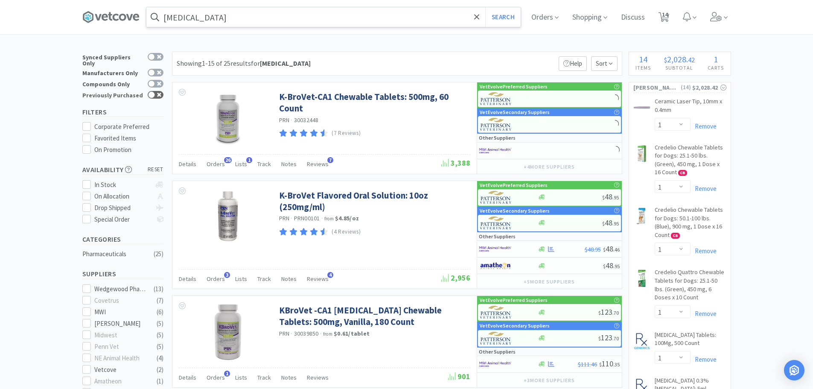
click at [152, 91] on div at bounding box center [151, 94] width 7 height 7
checkbox input "true"
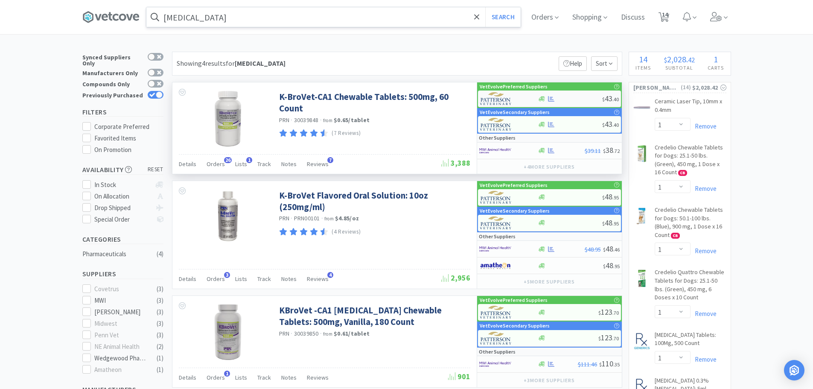
click at [579, 98] on div at bounding box center [570, 99] width 64 height 6
select select "1"
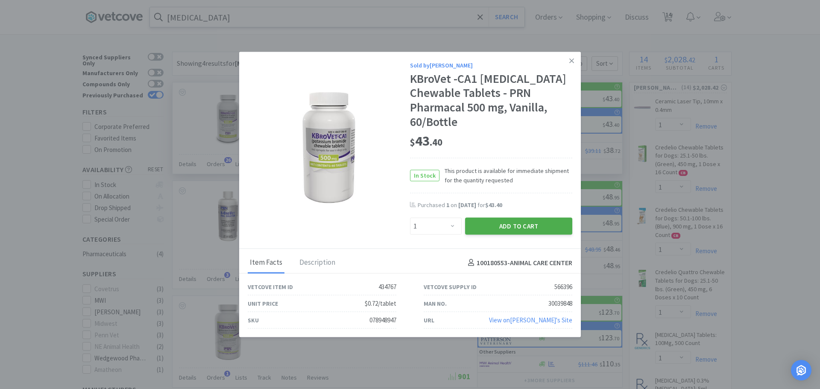
click at [509, 220] on button "Add to Cart" at bounding box center [518, 226] width 107 height 17
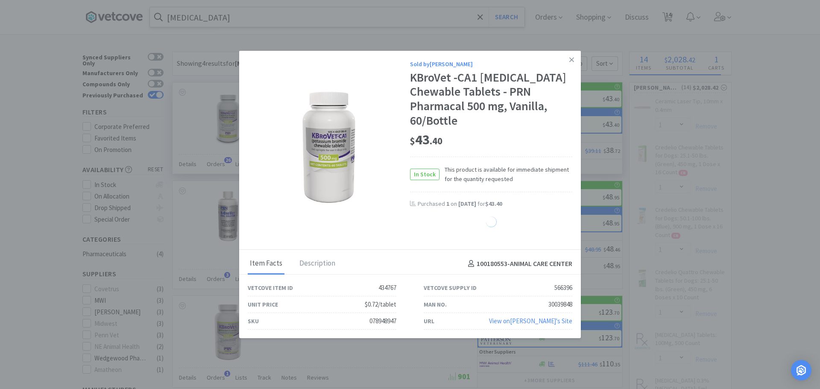
select select "1"
select select "3"
select select "1"
select select "2"
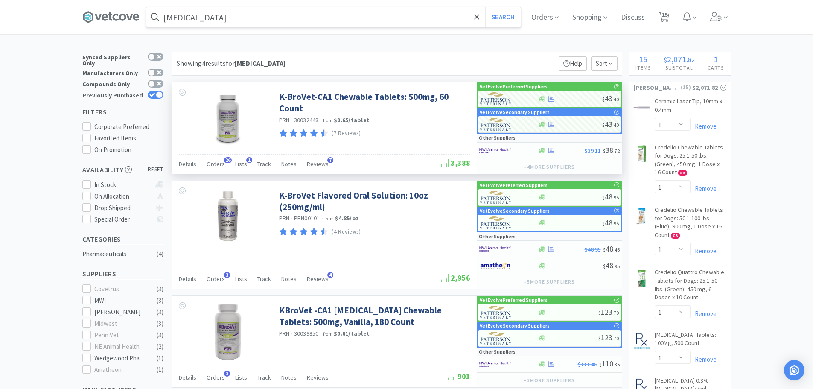
click at [293, 19] on input "[MEDICAL_DATA]" at bounding box center [333, 17] width 374 height 20
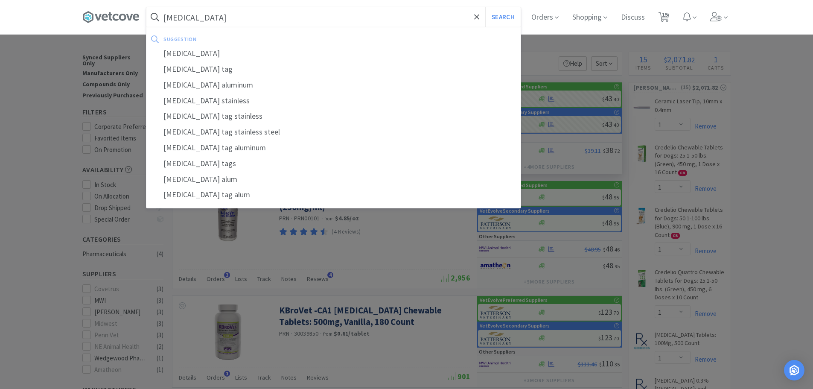
type input "[MEDICAL_DATA]"
click at [485, 7] on button "Search" at bounding box center [502, 17] width 35 height 20
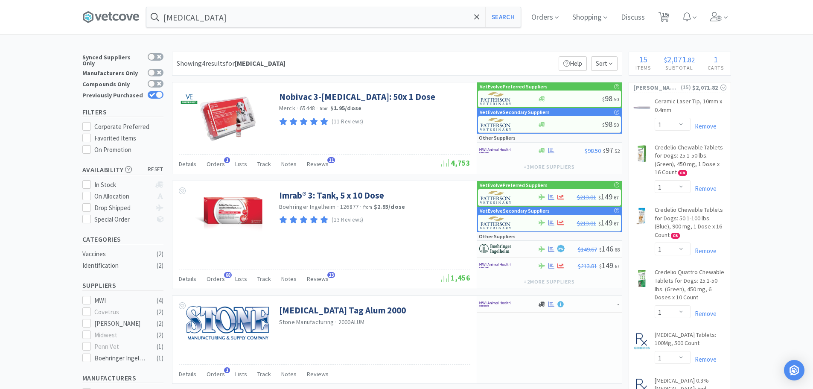
click at [324, 90] on div "Nobivac 3-[MEDICAL_DATA]: 50x 1 Dose Merck · 65448 · from $1.95 / dose (11 Revi…" at bounding box center [373, 107] width 189 height 41
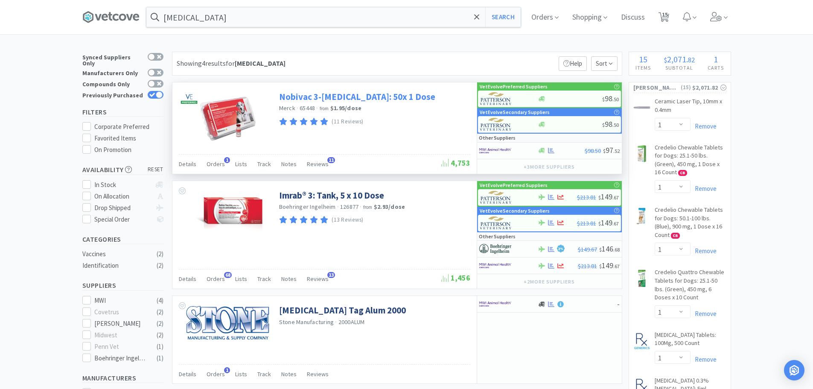
click at [322, 94] on link "Nobivac 3-[MEDICAL_DATA]: 50x 1 Dose" at bounding box center [357, 97] width 156 height 12
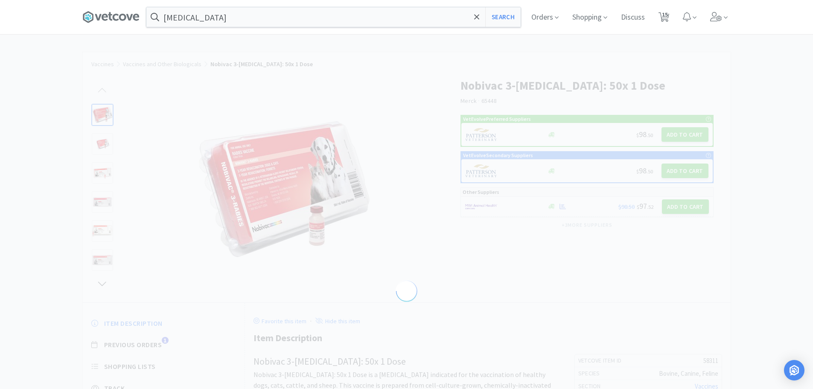
select select "58311"
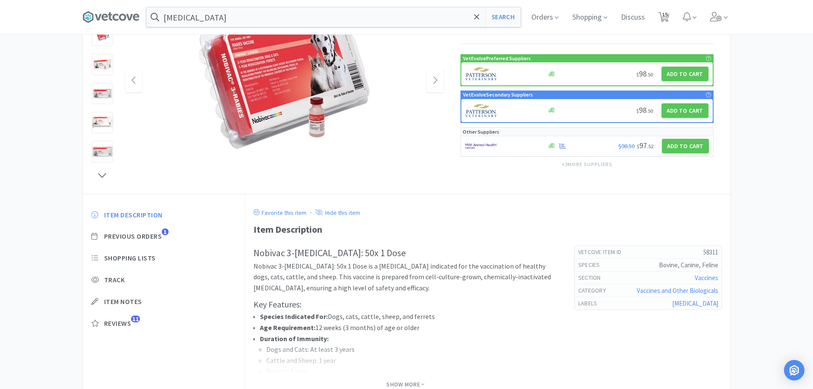
scroll to position [128, 0]
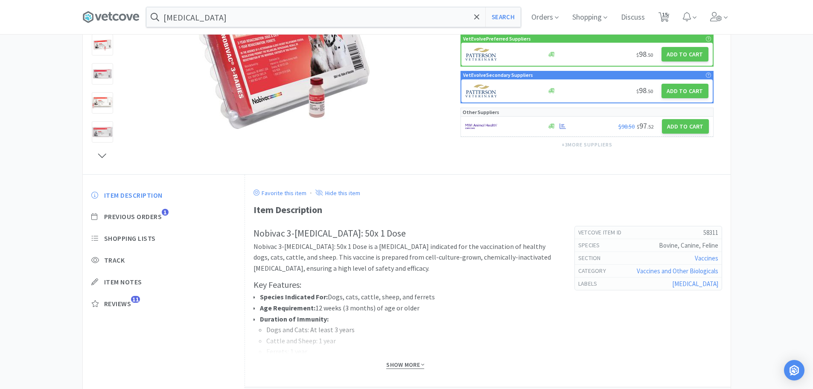
click at [402, 368] on span "Show More" at bounding box center [405, 365] width 38 height 8
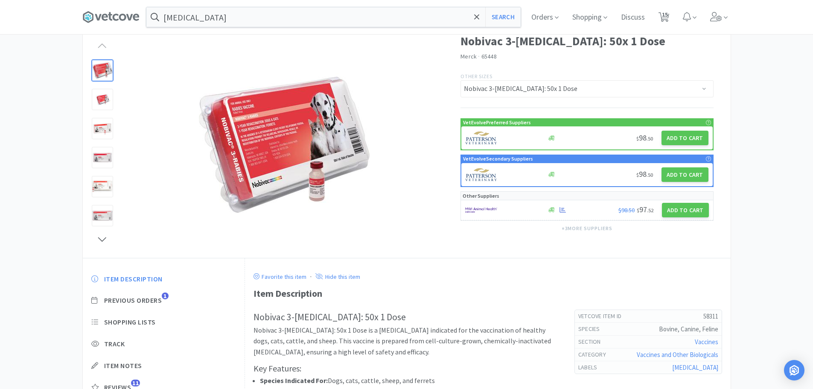
scroll to position [0, 0]
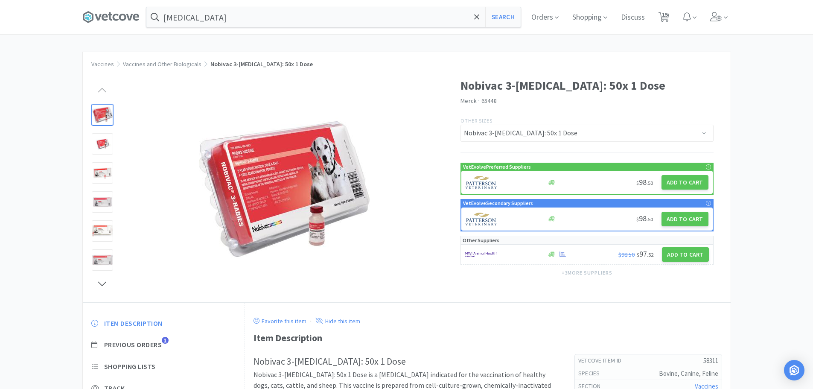
select select "1"
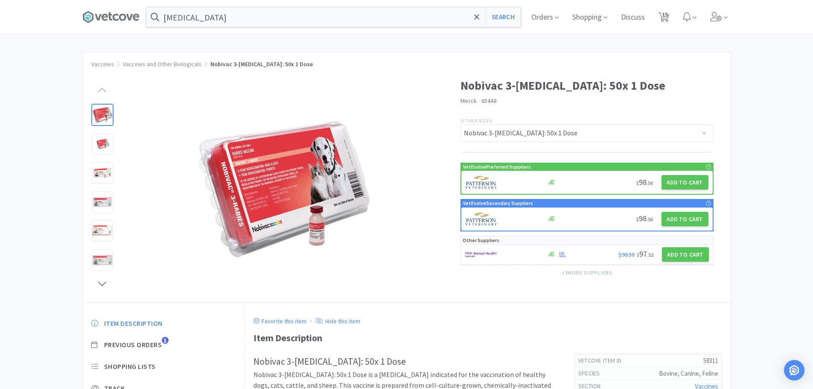
select select "1"
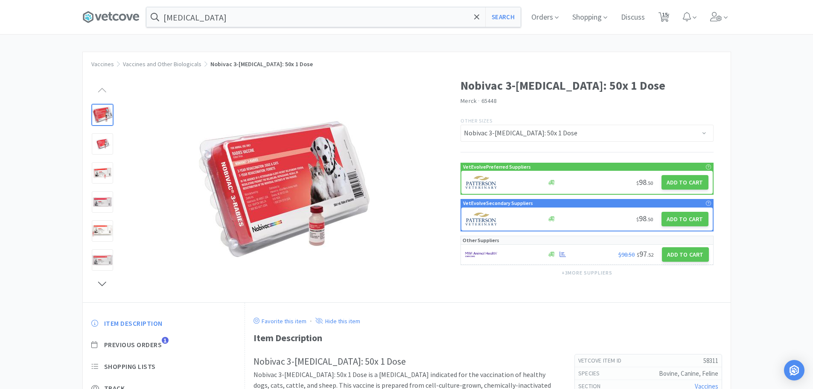
select select "3"
select select "1"
select select "2"
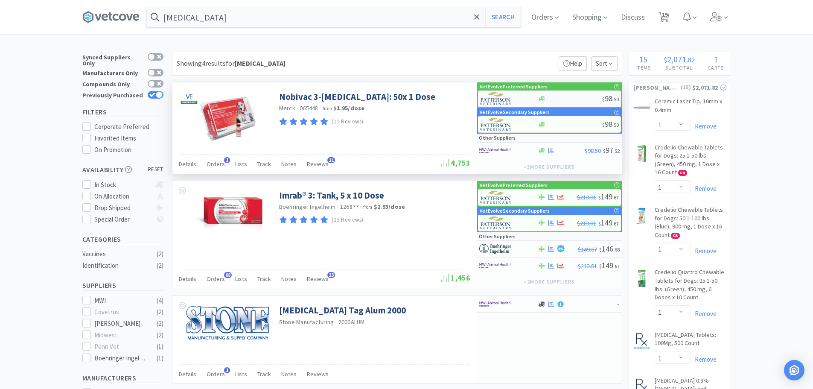
click at [569, 97] on div at bounding box center [570, 99] width 64 height 6
select select "1"
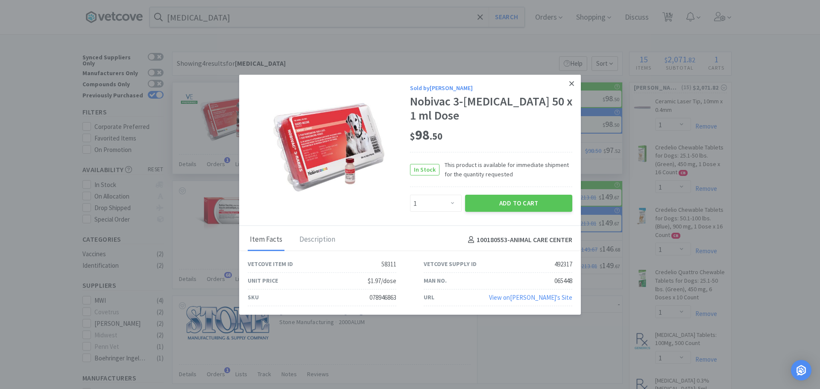
click at [571, 85] on icon at bounding box center [571, 83] width 5 height 8
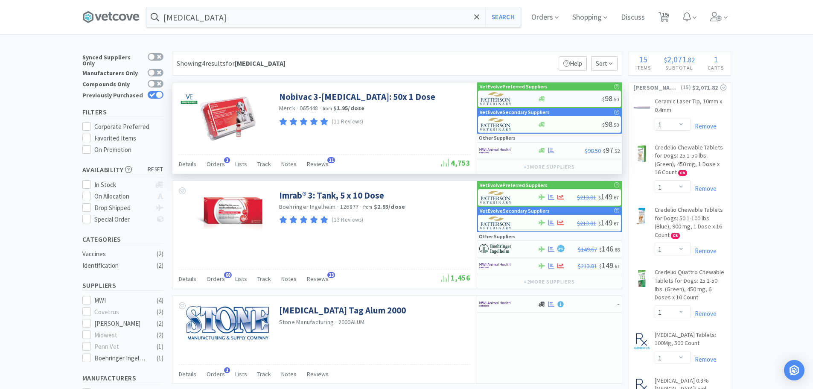
click at [558, 99] on div at bounding box center [570, 99] width 64 height 6
select select "1"
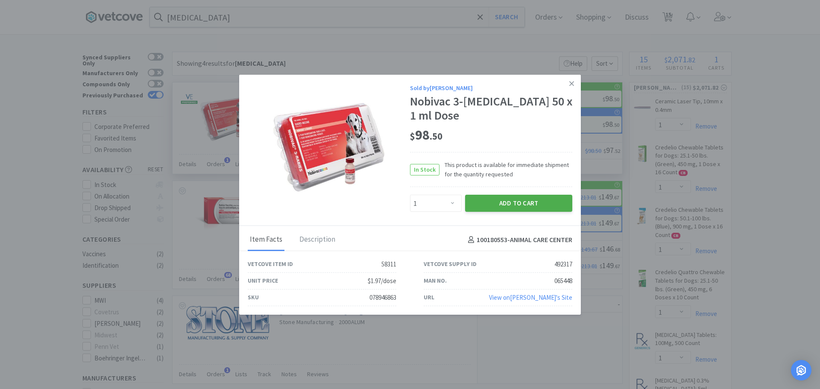
click at [485, 199] on button "Add to Cart" at bounding box center [518, 203] width 107 height 17
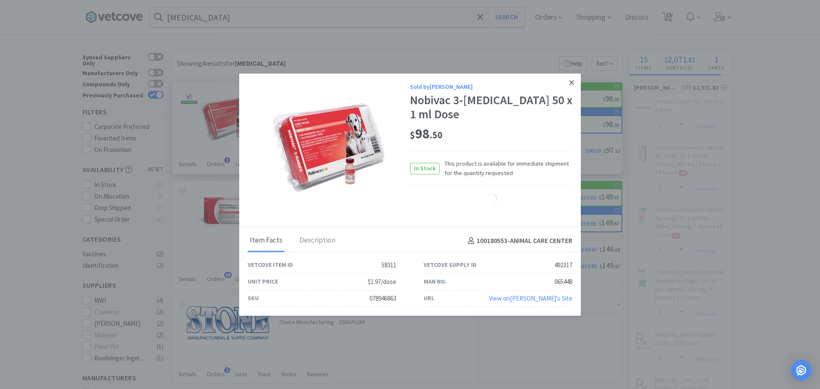
select select "1"
select select "2"
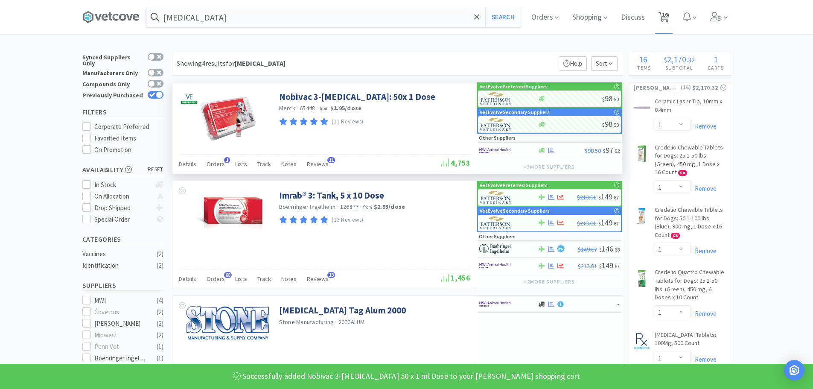
click at [673, 15] on span "16" at bounding box center [664, 17] width 18 height 34
select select "1"
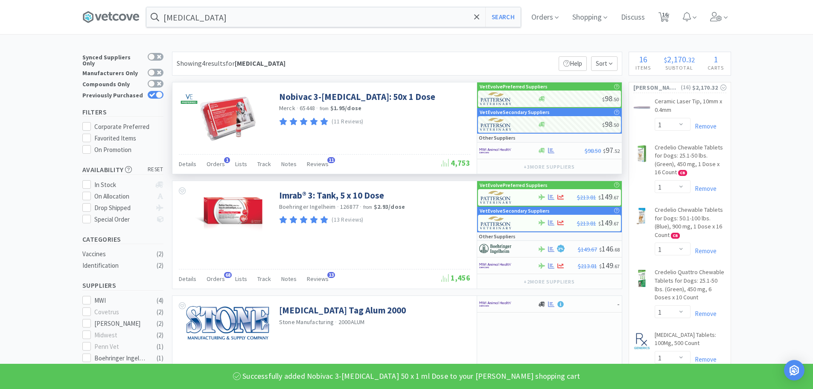
select select "1"
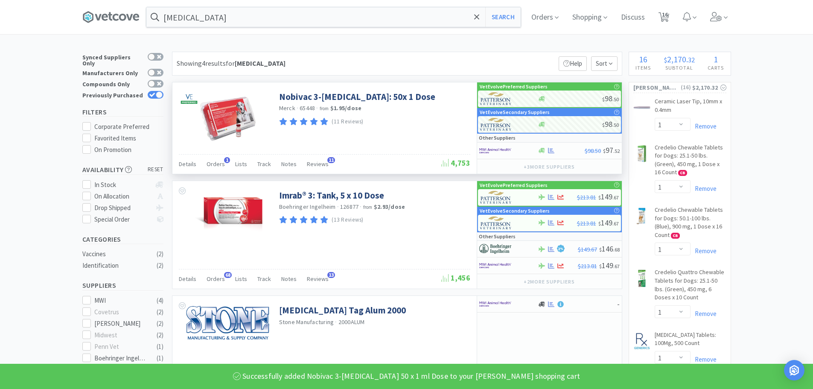
select select "1"
select select "3"
select select "1"
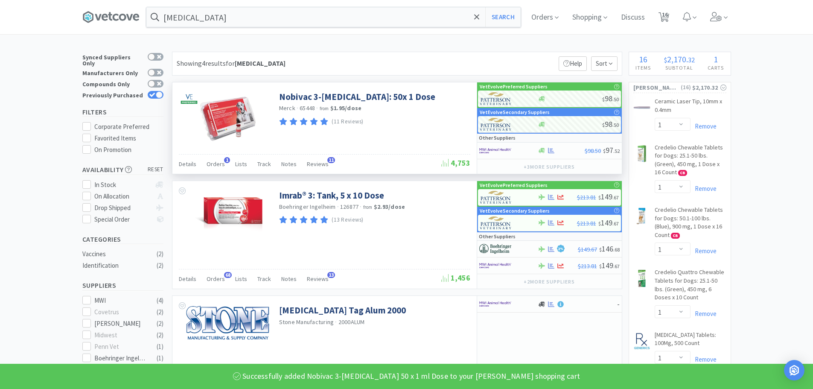
select select "1"
select select "2"
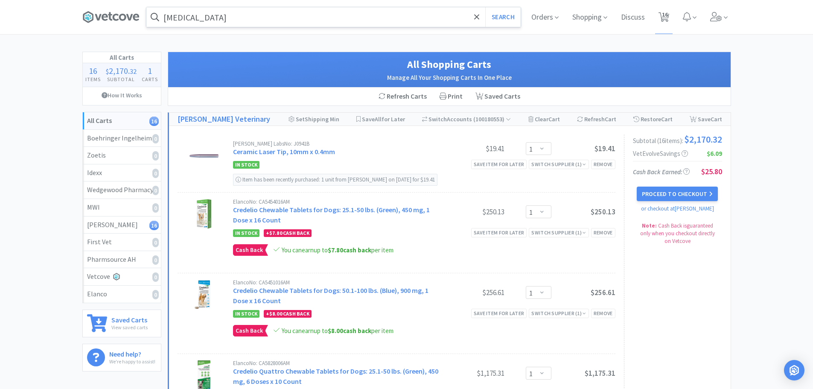
click at [200, 23] on input "[MEDICAL_DATA]" at bounding box center [333, 17] width 374 height 20
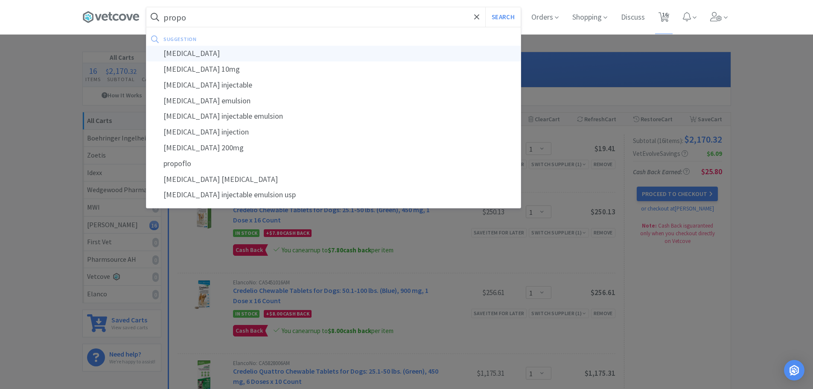
click at [191, 57] on div "[MEDICAL_DATA]" at bounding box center [333, 54] width 374 height 16
type input "[MEDICAL_DATA]"
select select "1"
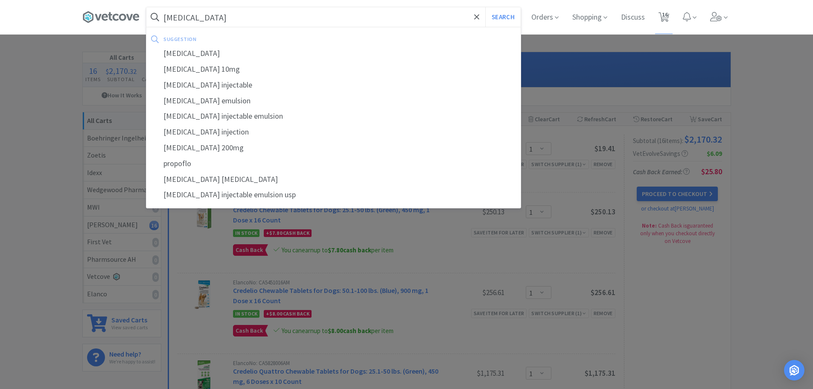
select select "1"
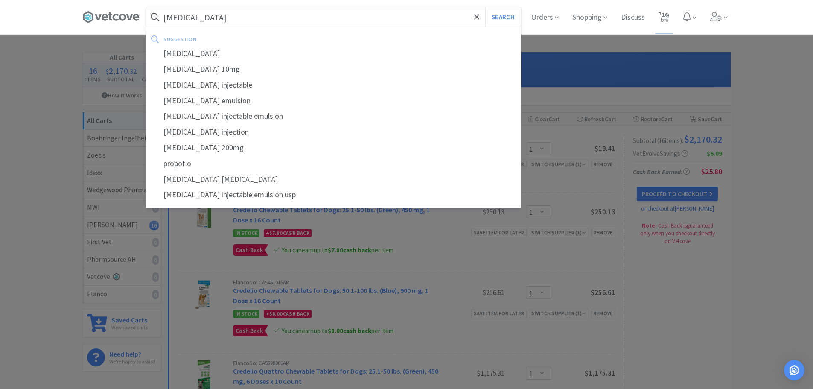
select select "1"
select select "3"
select select "1"
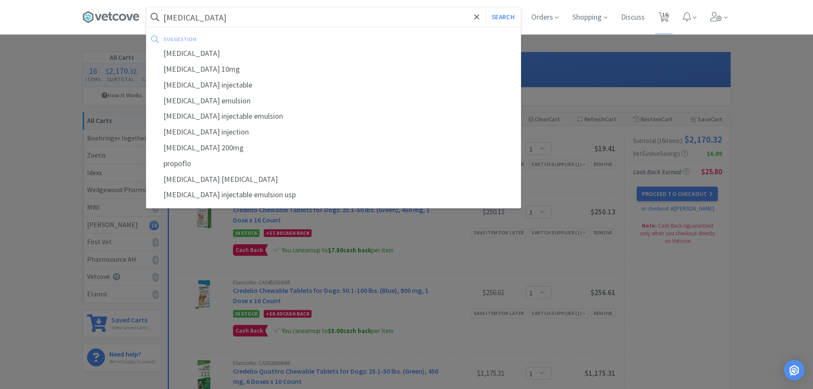
select select "1"
select select "2"
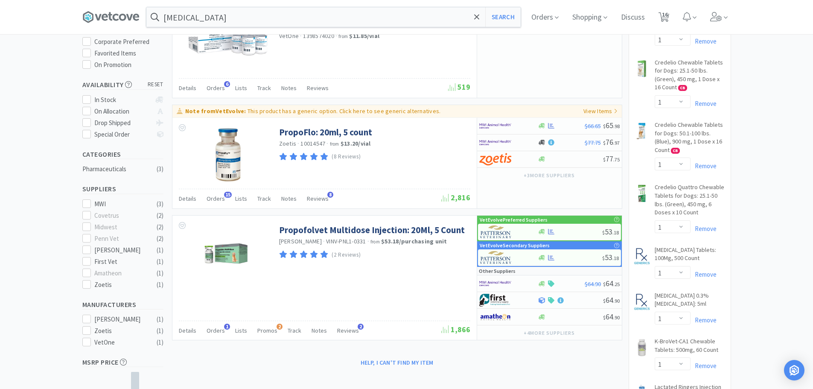
scroll to position [85, 0]
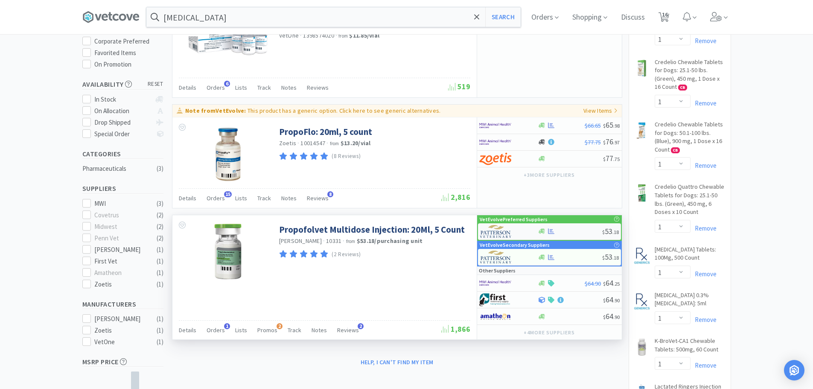
click at [552, 227] on div "$ 53 . 18" at bounding box center [549, 231] width 143 height 17
select select "1"
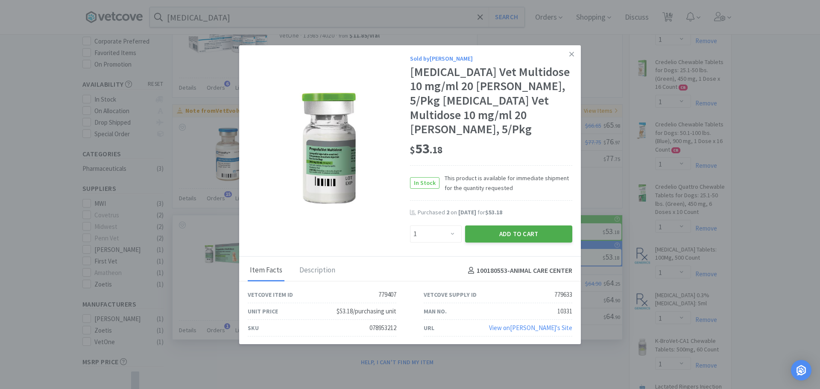
click at [532, 225] on button "Add to Cart" at bounding box center [518, 233] width 107 height 17
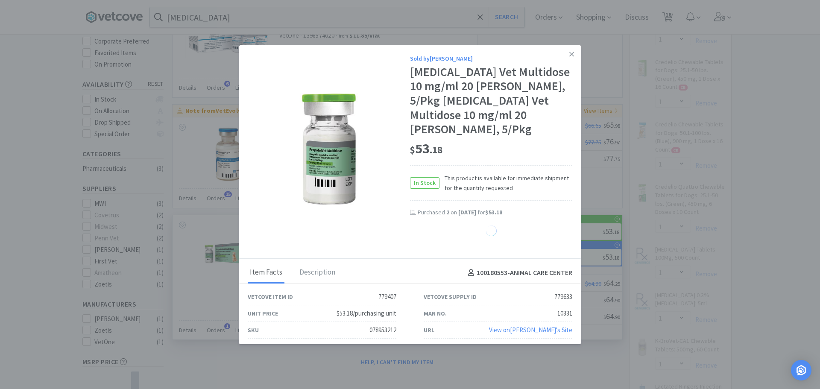
select select "1"
select select "2"
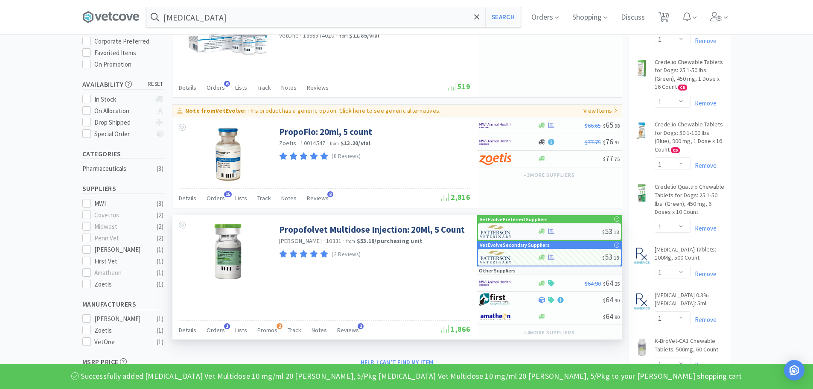
click at [568, 228] on div "$ 53 . 18" at bounding box center [549, 231] width 143 height 17
select select "1"
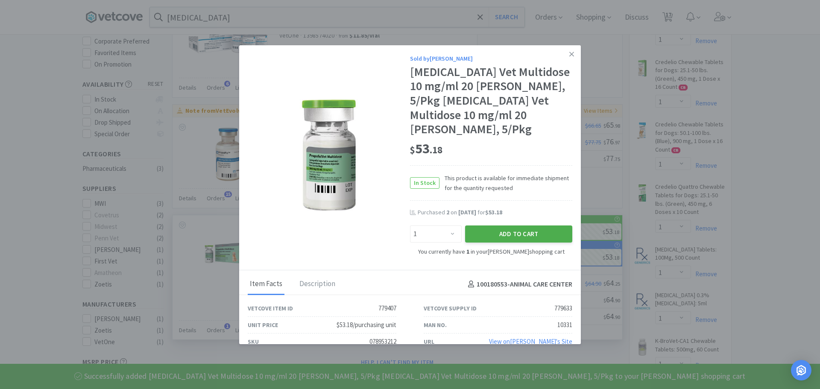
click at [511, 225] on button "Add to Cart" at bounding box center [518, 233] width 107 height 17
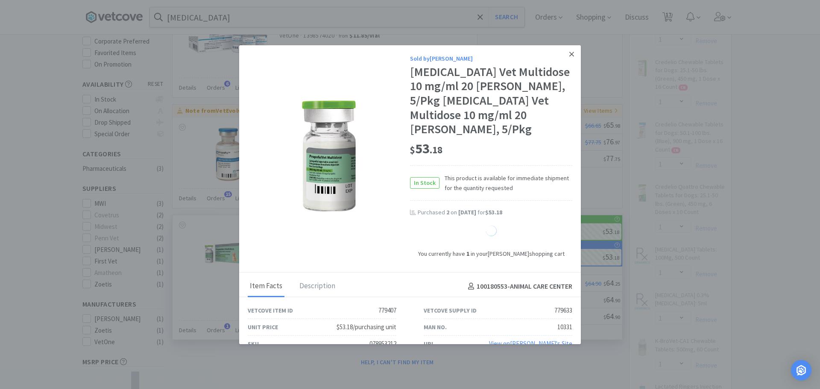
select select "2"
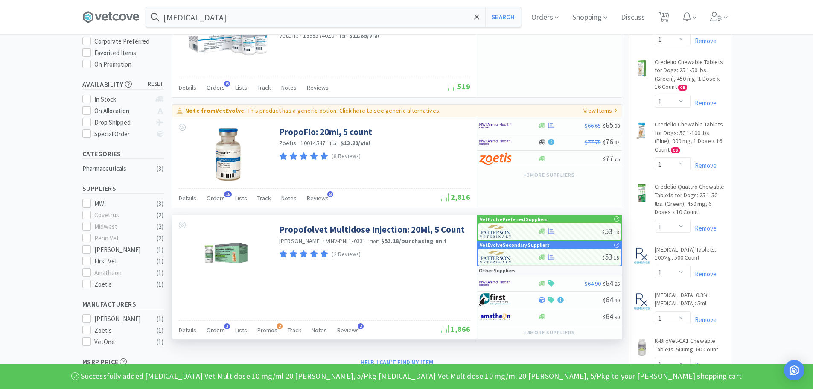
click at [676, 12] on div "Orders Shopping Discuss Discuss 17 17" at bounding box center [628, 17] width 207 height 34
click at [673, 12] on span "17" at bounding box center [664, 17] width 18 height 34
select select "1"
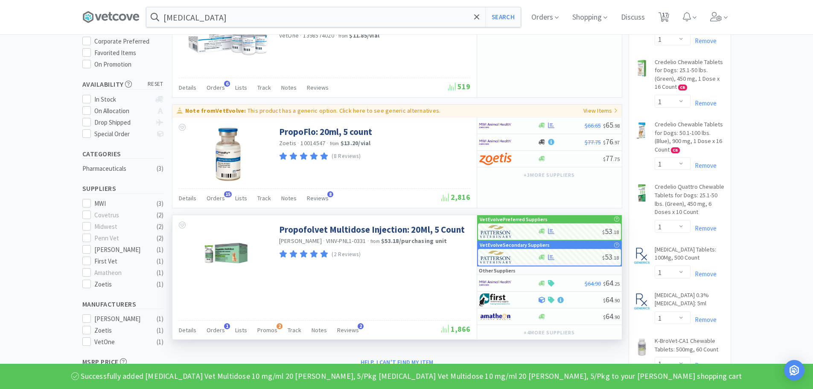
select select "1"
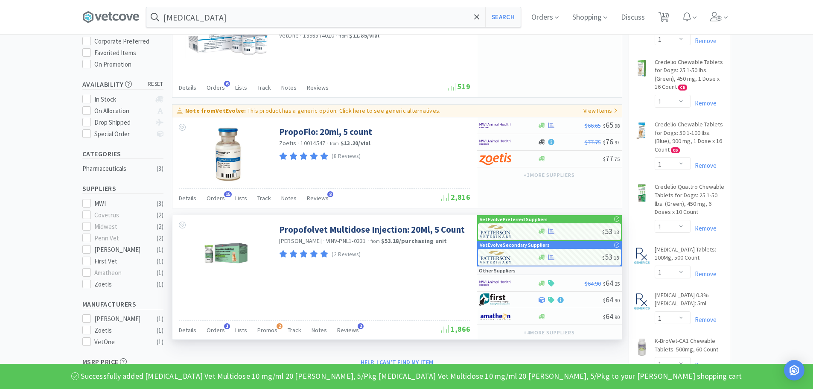
select select "1"
select select "3"
select select "1"
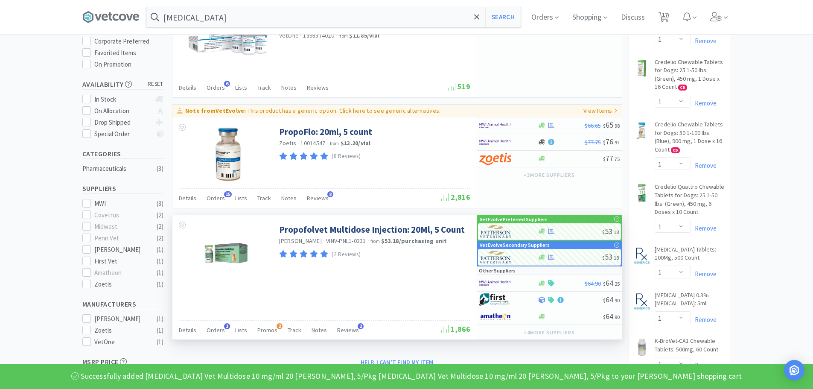
select select "2"
select select "1"
select select "2"
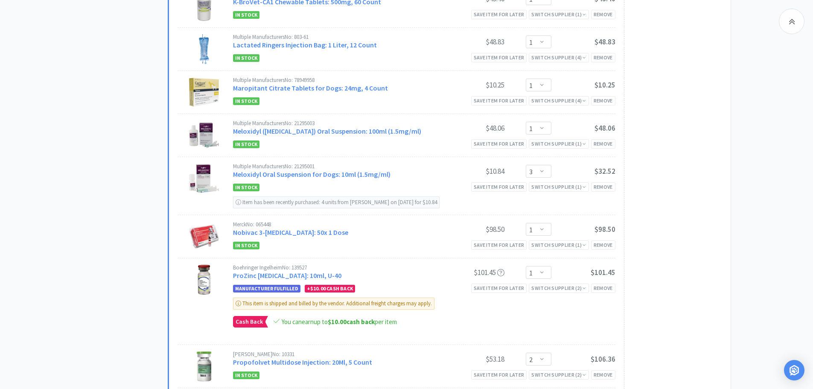
scroll to position [469, 0]
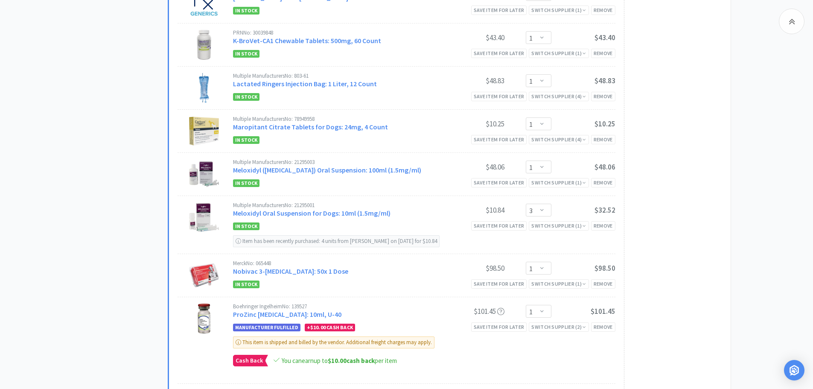
select select "1"
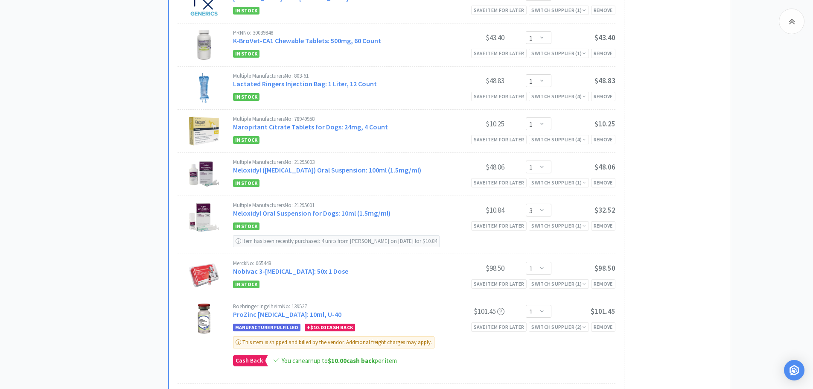
select select "1"
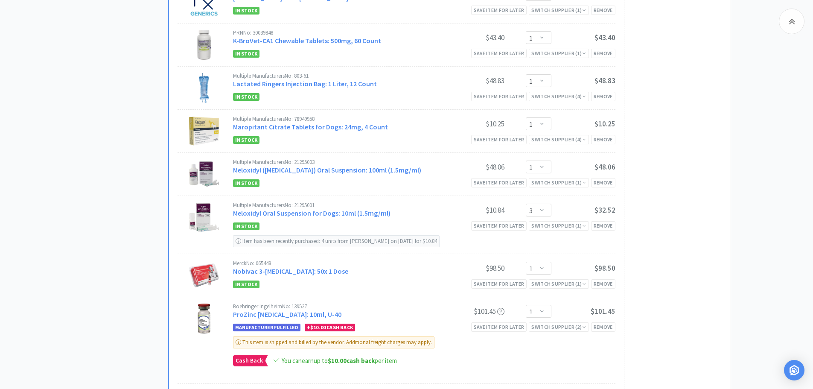
select select "3"
select select "1"
select select "2"
select select "1"
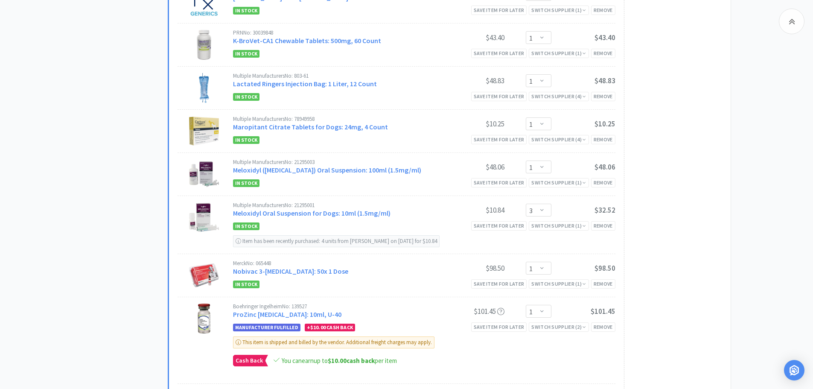
select select "1"
select select "2"
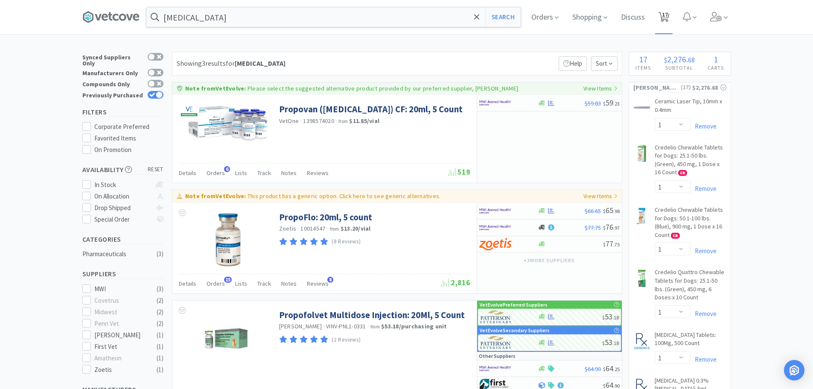
click at [663, 13] on icon at bounding box center [664, 16] width 11 height 9
select select "1"
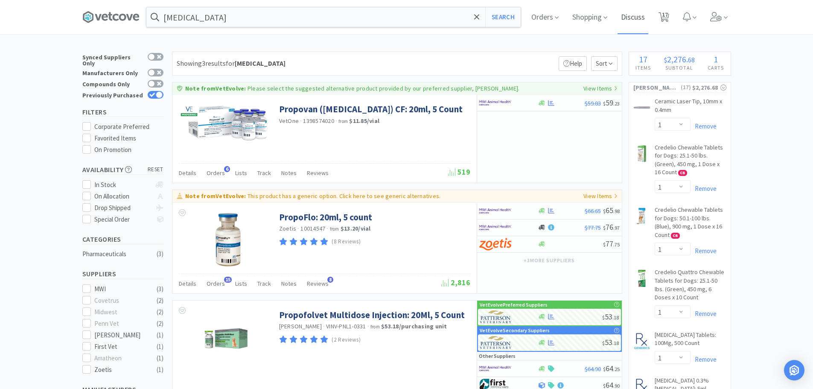
select select "1"
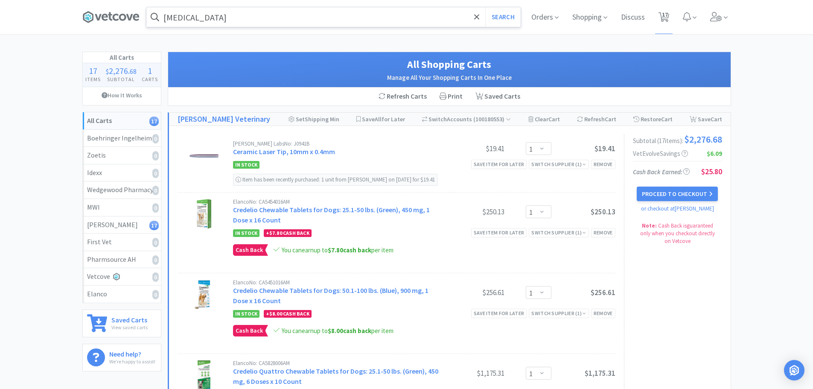
click at [219, 18] on input "[MEDICAL_DATA]" at bounding box center [333, 17] width 374 height 20
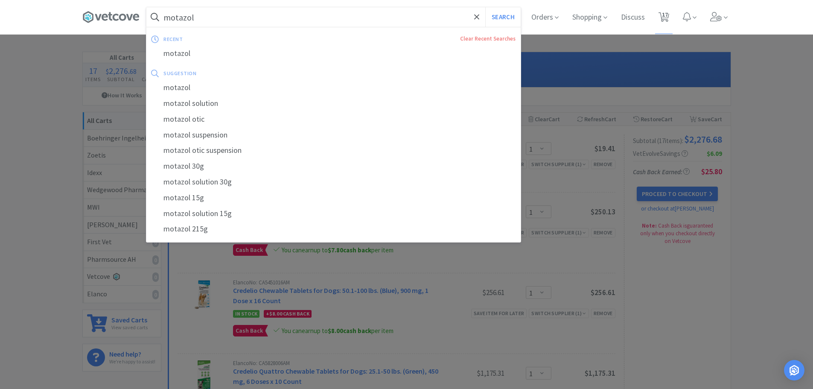
click at [485, 7] on button "Search" at bounding box center [502, 17] width 35 height 20
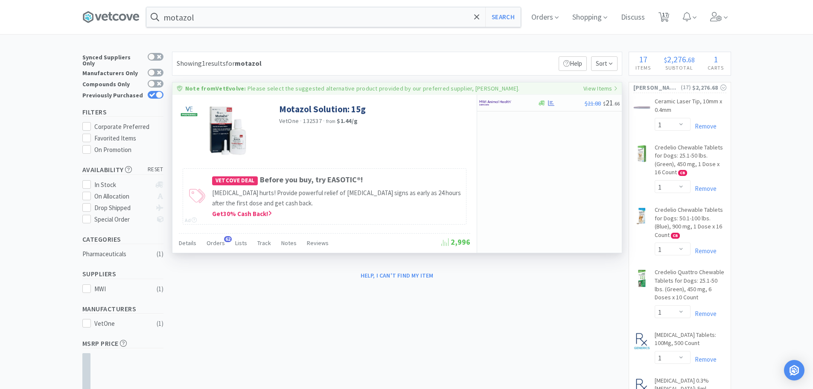
click at [298, 86] on p "Please select the suggested alternative product provided by our preferred suppl…" at bounding box center [384, 89] width 272 height 8
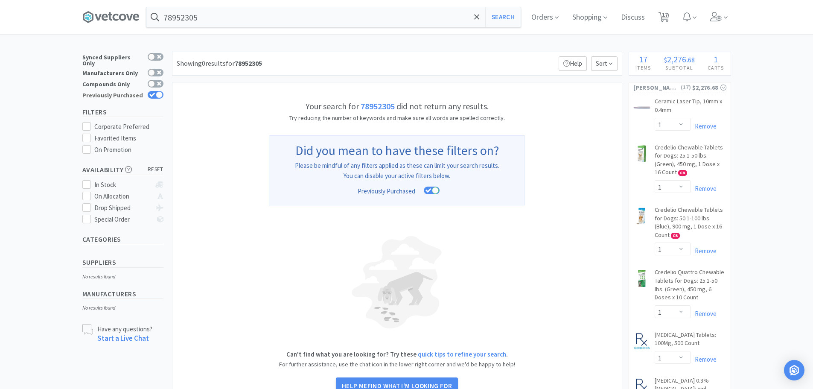
click at [157, 91] on div at bounding box center [159, 94] width 7 height 7
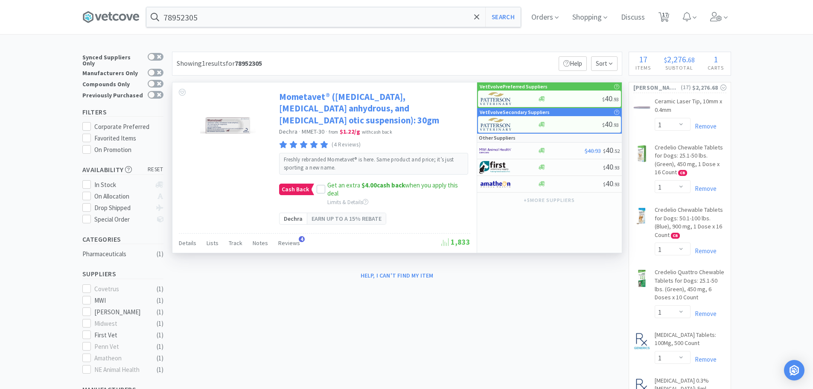
click at [327, 109] on link "Mometavet® ([MEDICAL_DATA], [MEDICAL_DATA] anhydrous, and [MEDICAL_DATA] otic s…" at bounding box center [373, 108] width 189 height 35
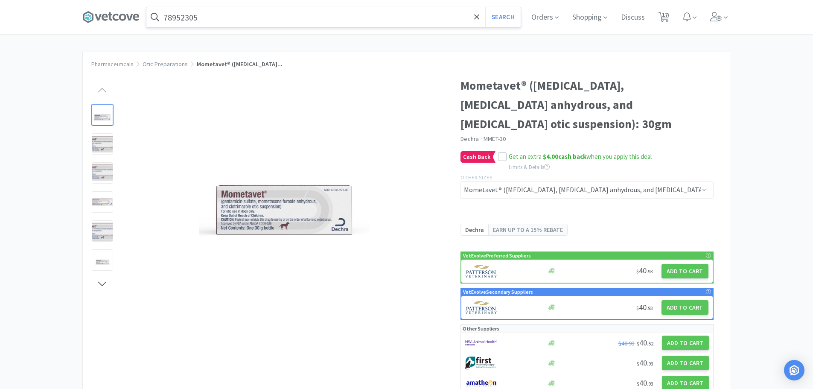
click at [233, 15] on input "78952305" at bounding box center [333, 17] width 374 height 20
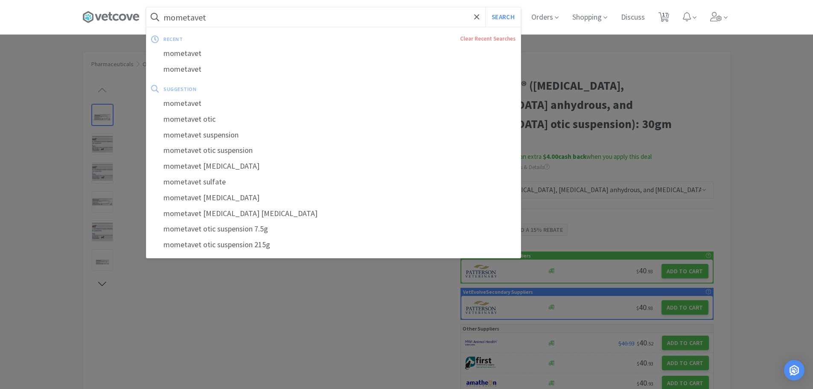
click at [485, 7] on button "Search" at bounding box center [502, 17] width 35 height 20
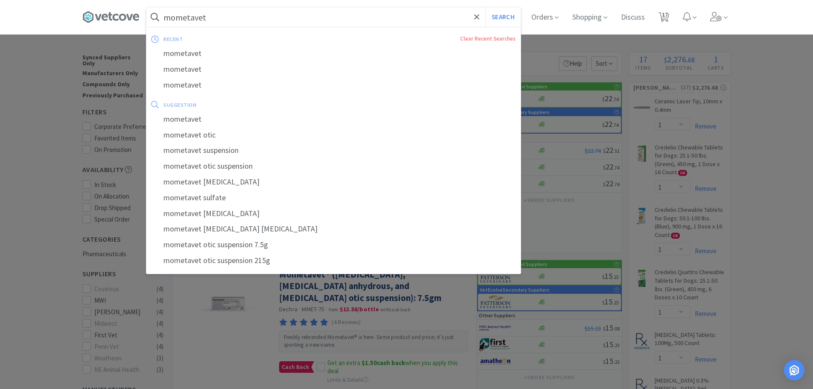
click at [236, 10] on input "mometavet" at bounding box center [333, 17] width 374 height 20
click at [473, 14] on span at bounding box center [477, 17] width 10 height 18
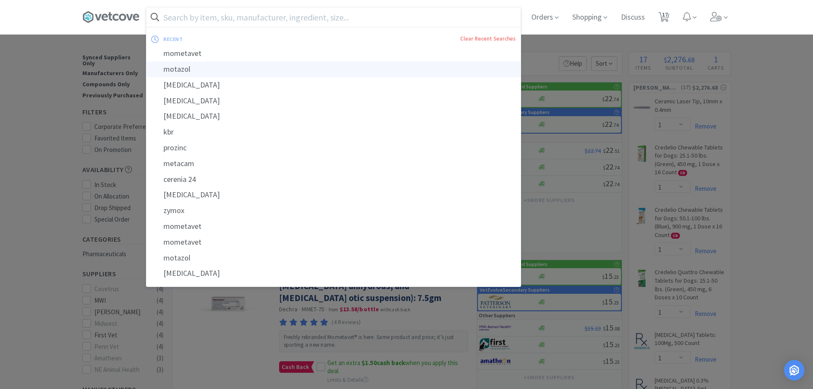
click at [182, 70] on div "motazol" at bounding box center [333, 69] width 374 height 16
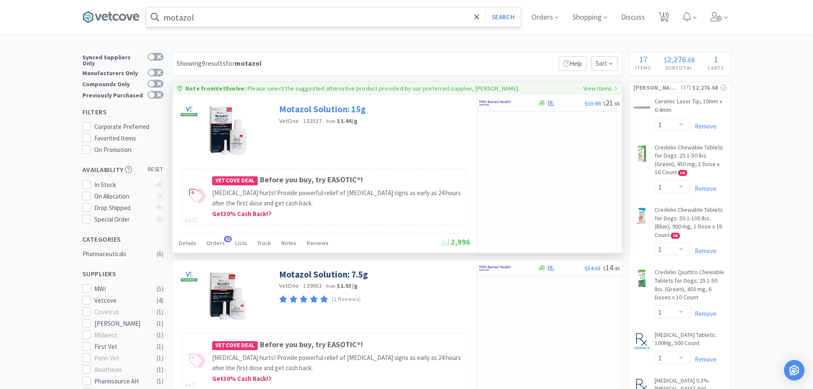
click at [324, 107] on link "Motazol Solution: 15g" at bounding box center [322, 109] width 87 height 12
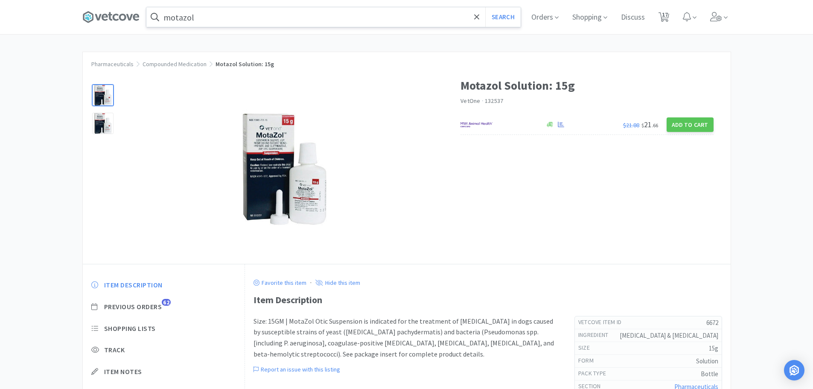
click at [324, 13] on input "motazol" at bounding box center [333, 17] width 374 height 20
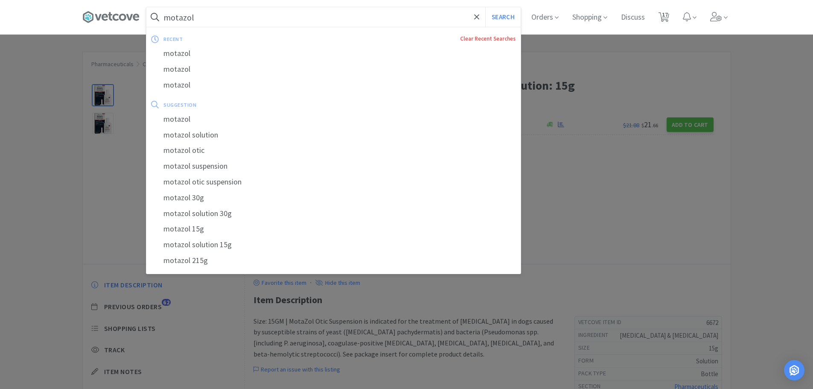
click at [482, 38] on link "Clear Recent Searches" at bounding box center [487, 38] width 55 height 7
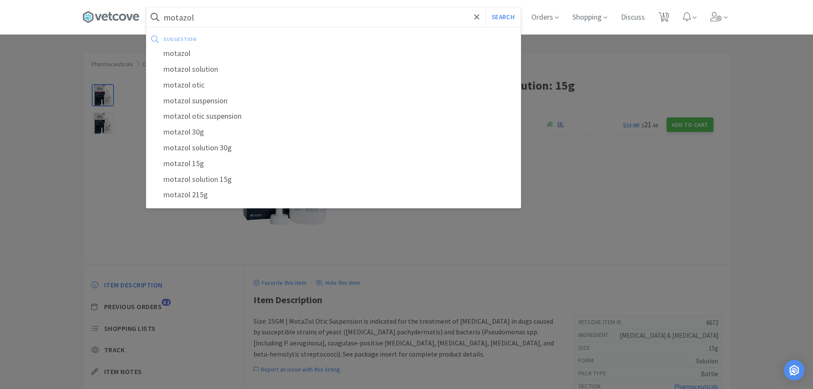
click at [38, 234] on div at bounding box center [406, 194] width 813 height 389
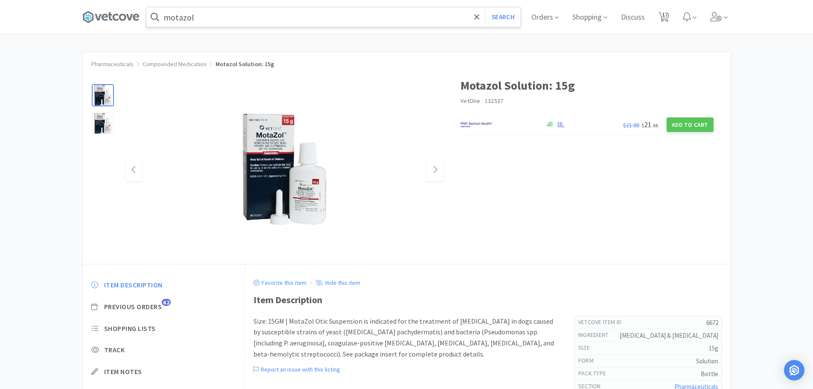
click at [288, 164] on img at bounding box center [284, 170] width 99 height 128
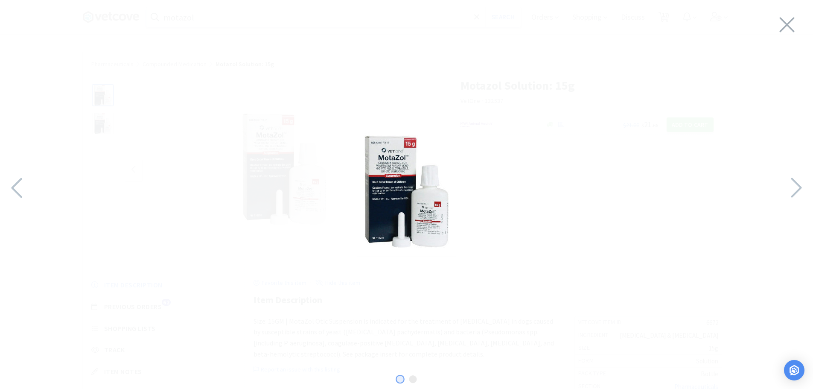
drag, startPoint x: 373, startPoint y: 76, endPoint x: 342, endPoint y: 33, distance: 52.9
click at [373, 75] on div at bounding box center [406, 193] width 813 height 368
click at [788, 23] on icon at bounding box center [787, 25] width 18 height 24
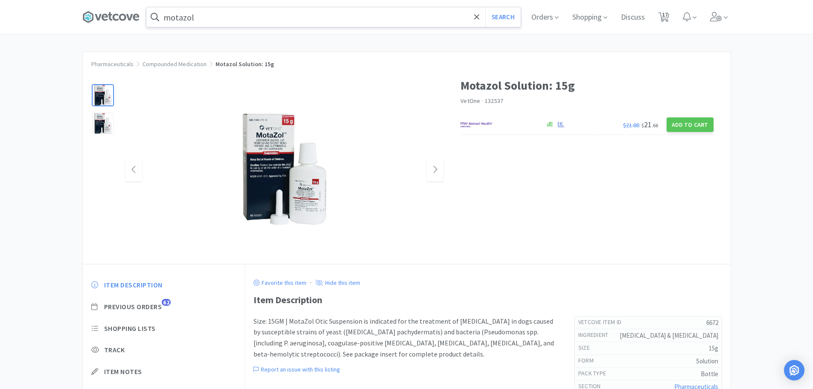
click at [252, 20] on input "motazol" at bounding box center [333, 17] width 374 height 20
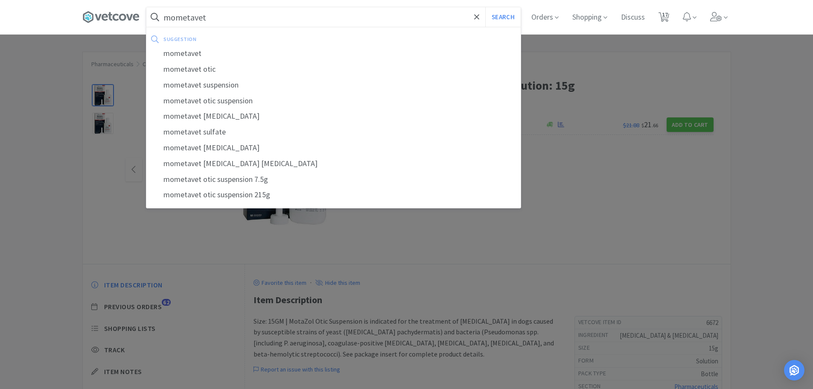
click at [485, 7] on button "Search" at bounding box center [502, 17] width 35 height 20
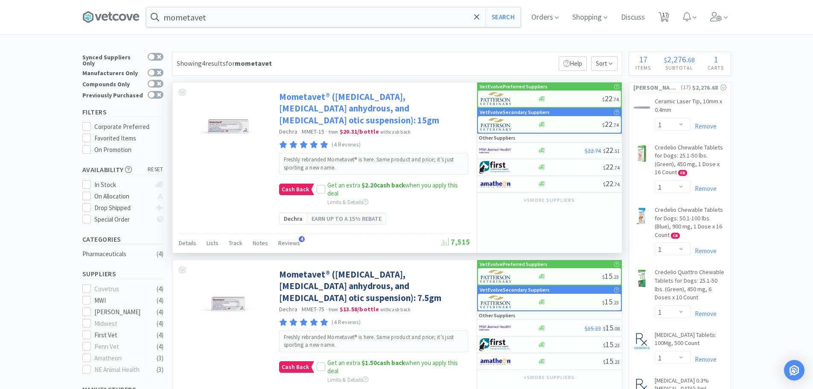
click at [402, 106] on link "Mometavet® ([MEDICAL_DATA], [MEDICAL_DATA] anhydrous, and [MEDICAL_DATA] otic s…" at bounding box center [373, 108] width 189 height 35
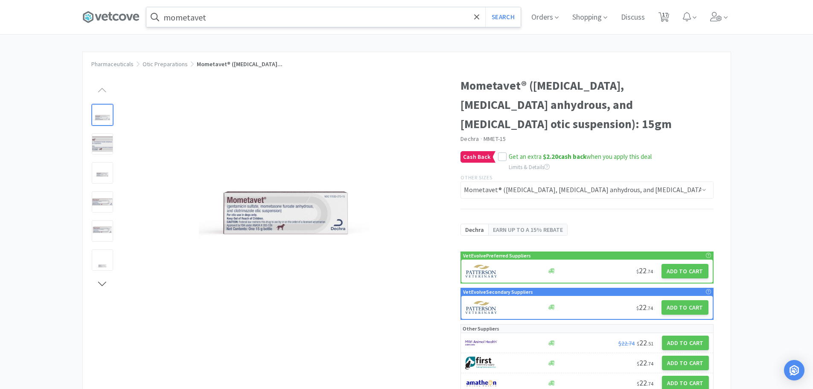
click at [225, 18] on input "mometavet" at bounding box center [333, 17] width 374 height 20
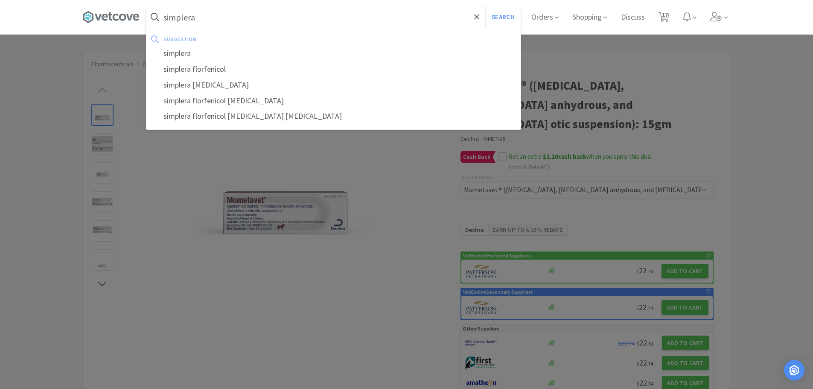
click at [485, 7] on button "Search" at bounding box center [502, 17] width 35 height 20
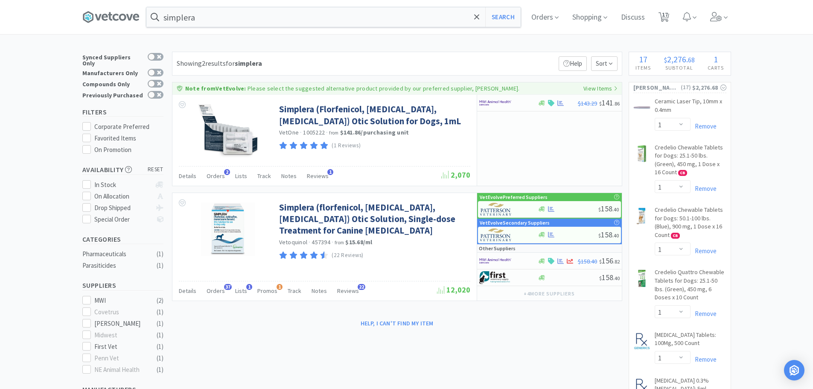
click at [96, 8] on span at bounding box center [114, 17] width 64 height 34
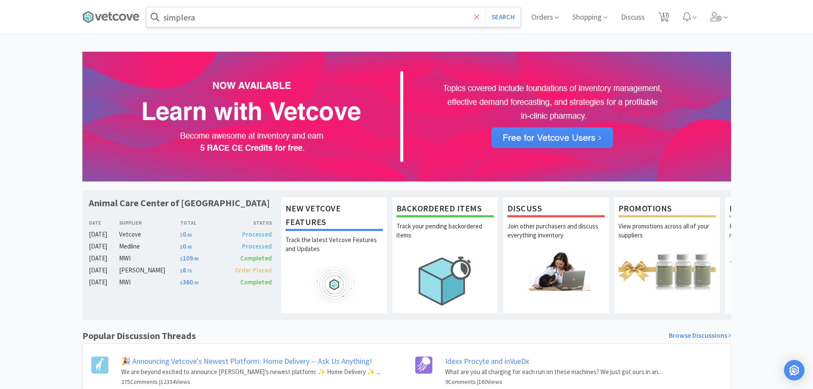
click at [474, 18] on icon at bounding box center [477, 17] width 6 height 9
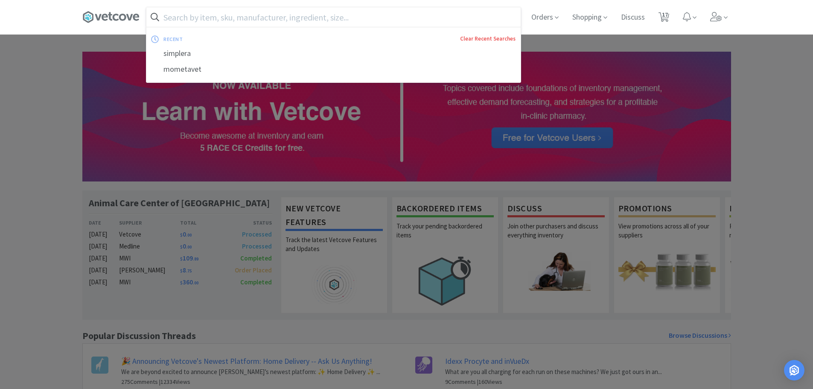
click at [470, 38] on link "Clear Recent Searches" at bounding box center [487, 38] width 55 height 7
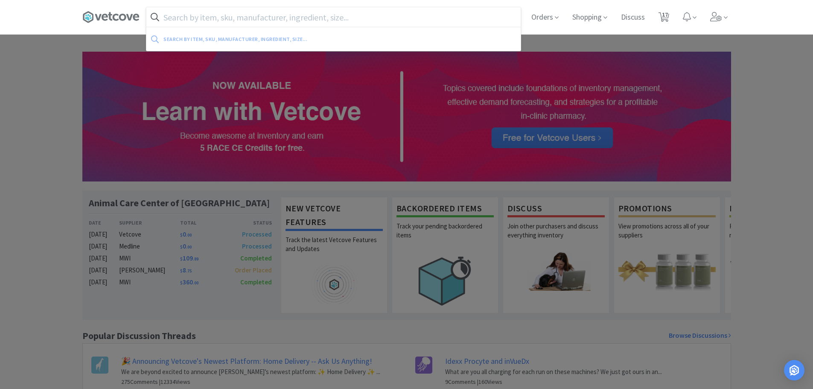
click at [62, 54] on div at bounding box center [406, 194] width 813 height 389
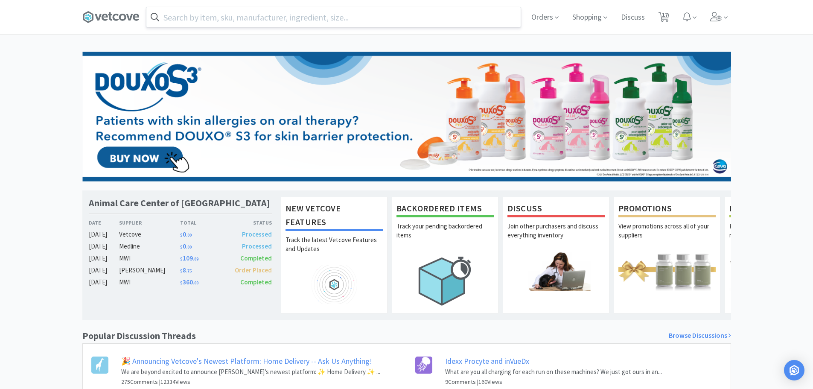
click at [287, 4] on div "Orders Shopping Discuss Discuss 17 17" at bounding box center [406, 17] width 649 height 34
click at [281, 17] on input "text" at bounding box center [333, 17] width 374 height 20
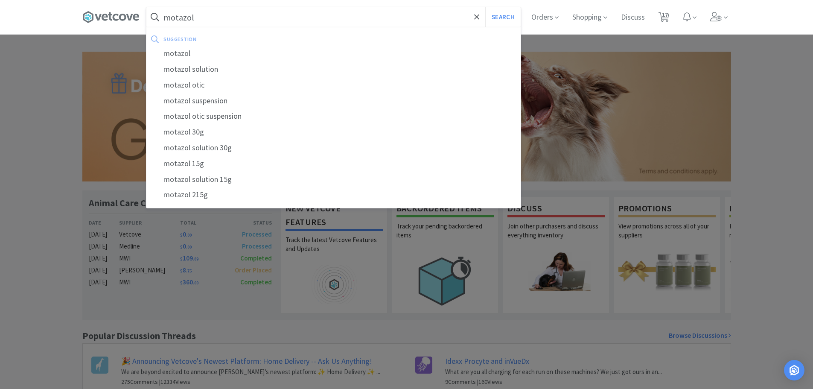
click at [485, 7] on button "Search" at bounding box center [502, 17] width 35 height 20
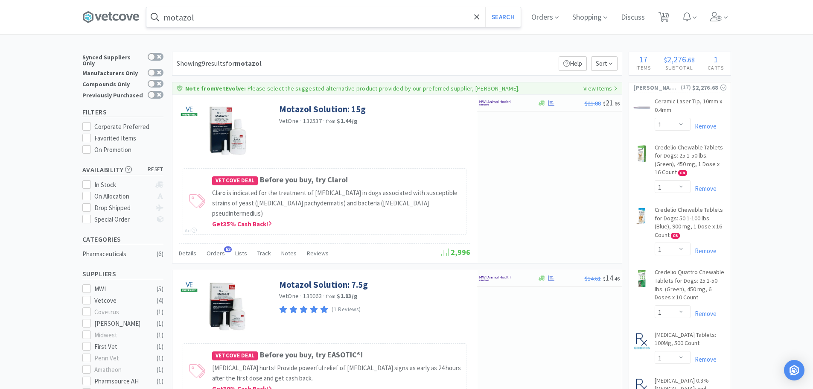
click at [219, 22] on input "motazol" at bounding box center [333, 17] width 374 height 20
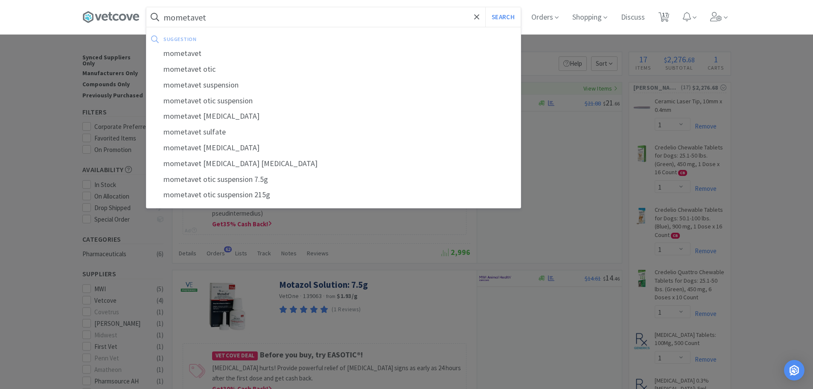
click at [485, 7] on button "Search" at bounding box center [502, 17] width 35 height 20
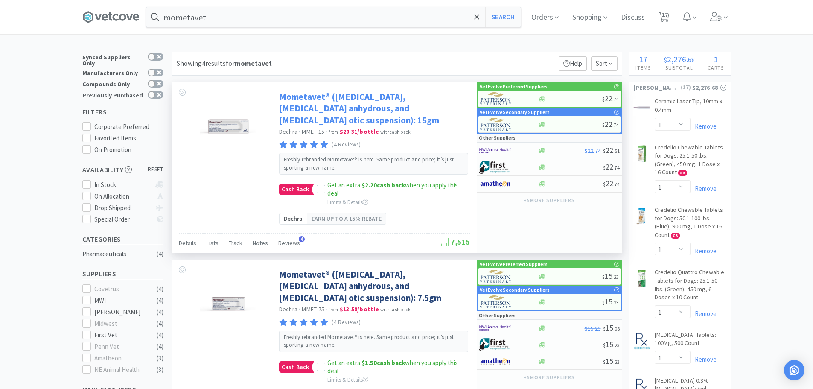
click at [394, 102] on link "Mometavet® ([MEDICAL_DATA], [MEDICAL_DATA] anhydrous, and [MEDICAL_DATA] otic s…" at bounding box center [373, 108] width 189 height 35
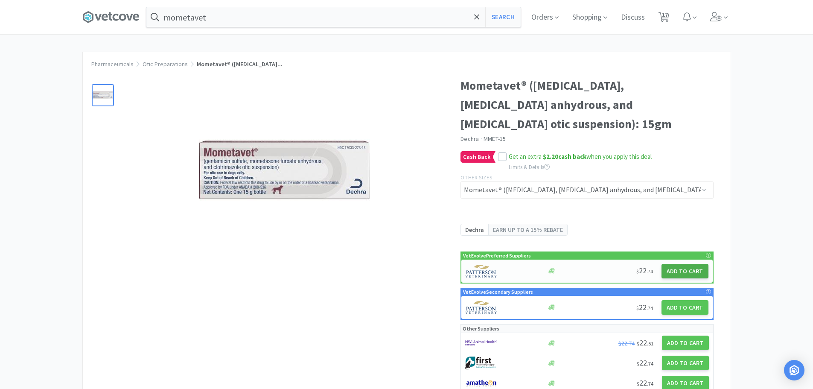
click at [674, 273] on button "Add to Cart" at bounding box center [685, 271] width 47 height 15
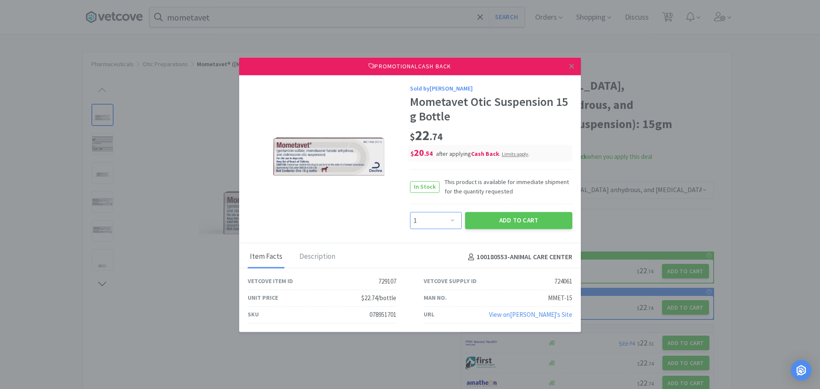
click at [450, 225] on select "Enter Quantity 1 2 3 4 5 6 7 8 9 10 11 12 13 14 15 16 17 18 19 20 Enter Quantity" at bounding box center [436, 220] width 52 height 17
click at [410, 212] on select "Enter Quantity 1 2 3 4 5 6 7 8 9 10 11 12 13 14 15 16 17 18 19 20 Enter Quantity" at bounding box center [436, 220] width 52 height 17
click at [506, 213] on button "Add to Cart" at bounding box center [518, 220] width 107 height 17
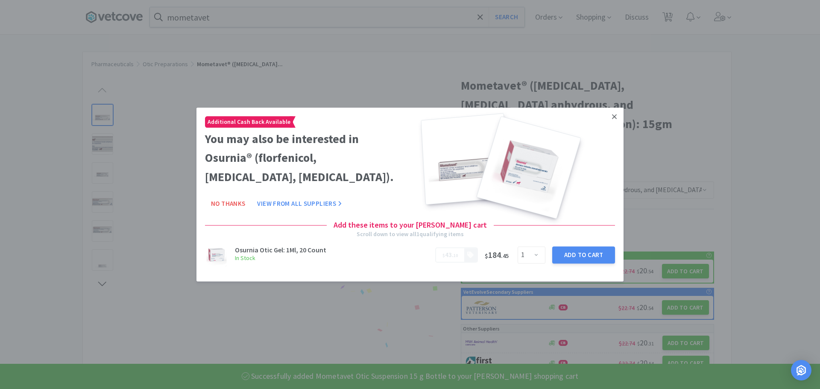
click at [619, 114] on link at bounding box center [614, 117] width 15 height 18
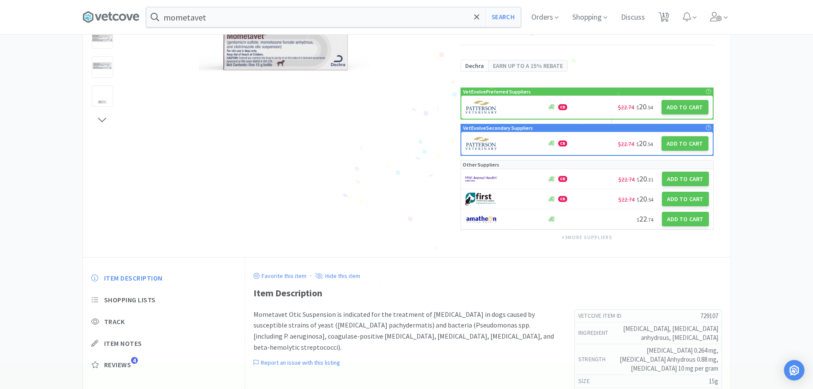
scroll to position [184, 0]
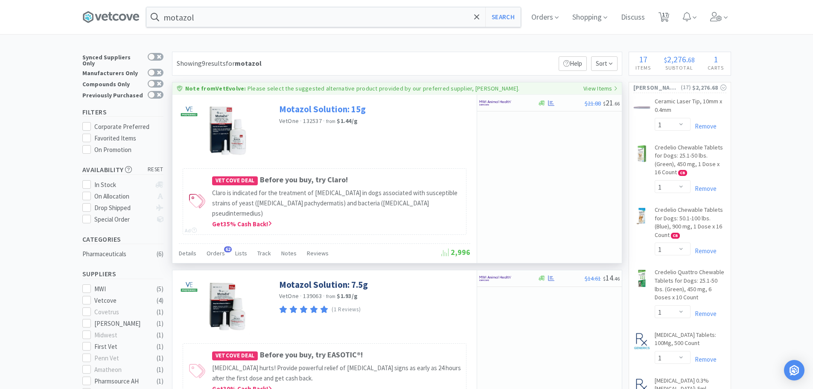
click at [310, 111] on link "Motazol Solution: 15g" at bounding box center [322, 109] width 87 height 12
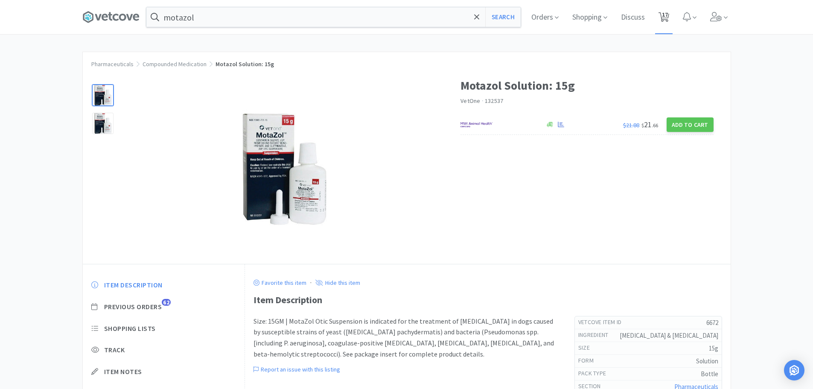
click at [664, 17] on icon at bounding box center [664, 16] width 11 height 9
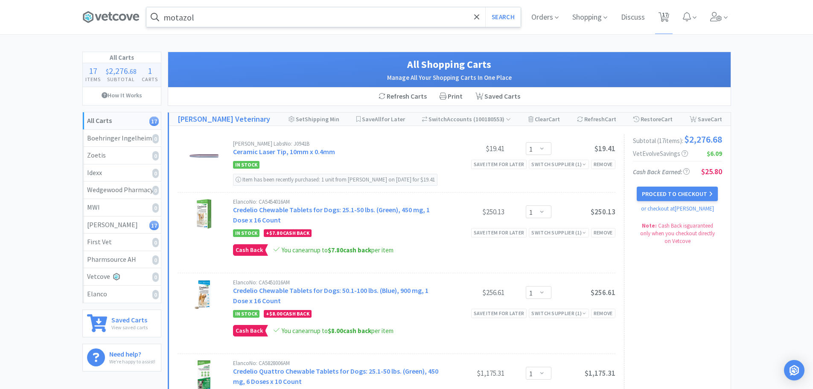
click at [213, 20] on input "motazol" at bounding box center [333, 17] width 374 height 20
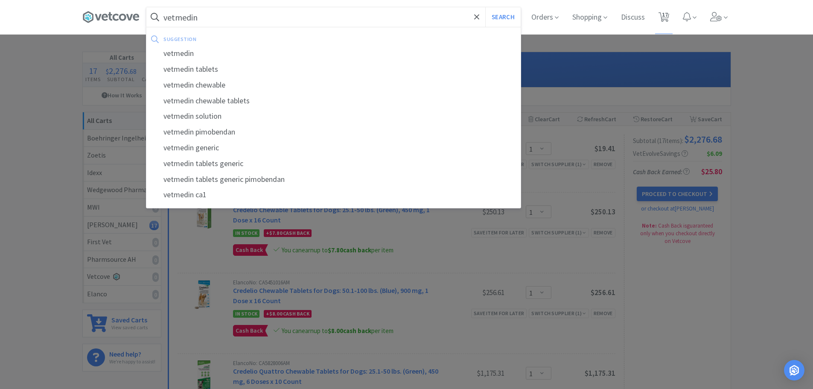
click at [485, 7] on button "Search" at bounding box center [502, 17] width 35 height 20
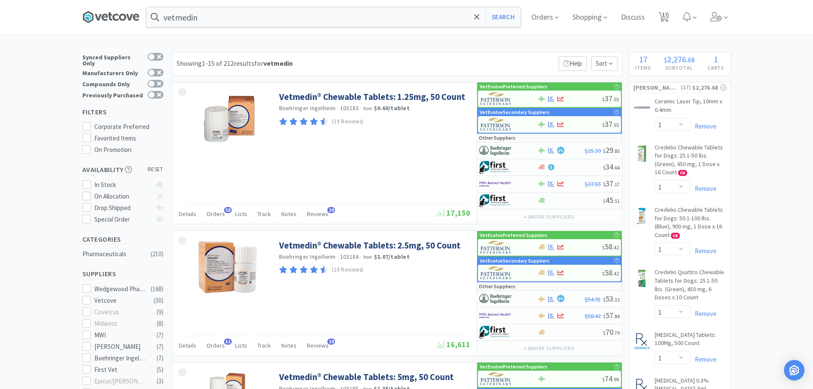
click at [125, 15] on icon at bounding box center [122, 17] width 7 height 7
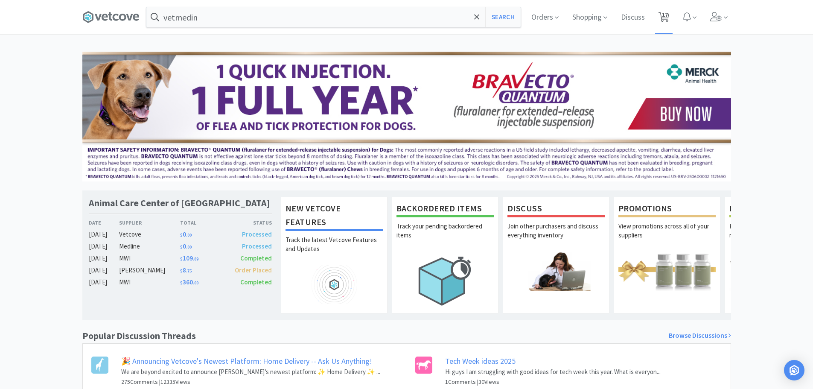
click at [667, 15] on span "17" at bounding box center [665, 14] width 6 height 34
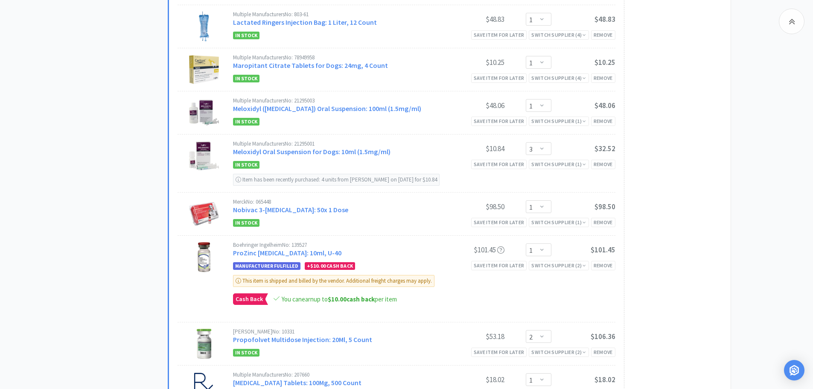
scroll to position [555, 0]
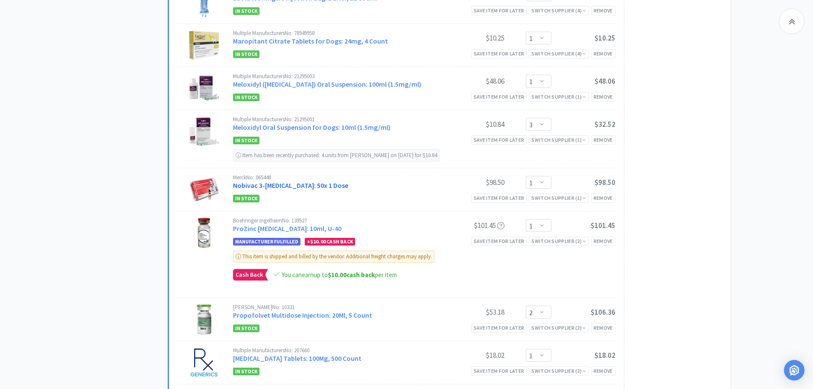
click at [286, 187] on link "Nobivac 3-[MEDICAL_DATA]: 50x 1 Dose" at bounding box center [290, 185] width 115 height 9
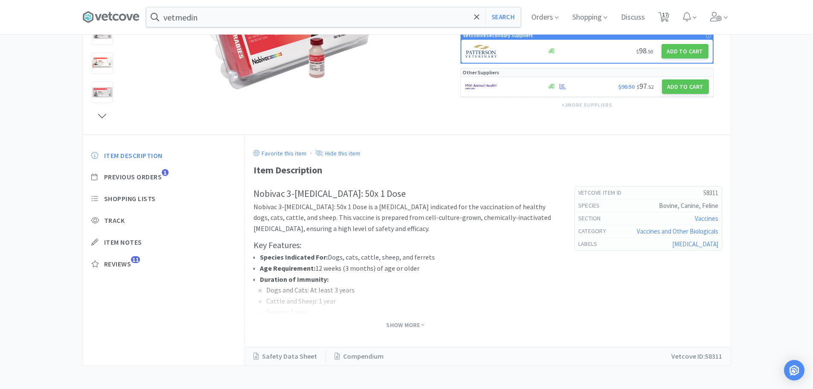
scroll to position [170, 0]
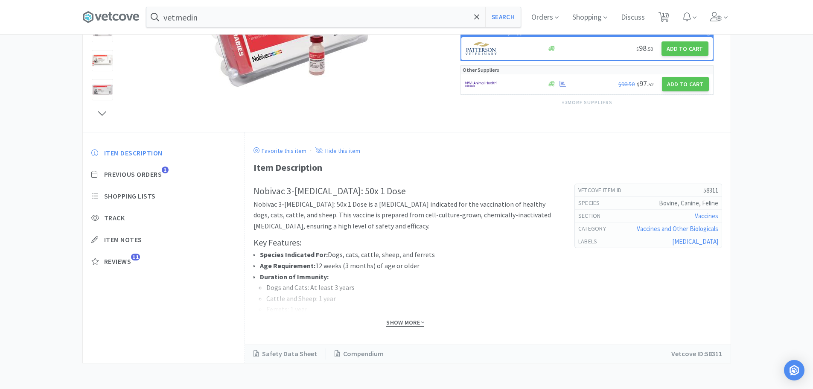
click at [417, 320] on span "Show More" at bounding box center [405, 322] width 38 height 8
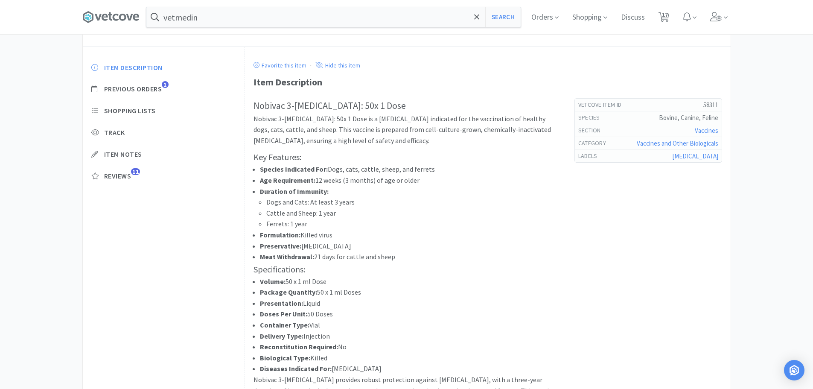
scroll to position [0, 0]
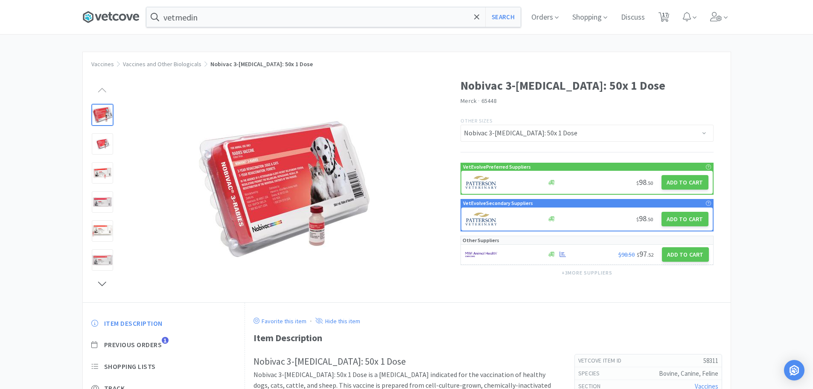
click at [109, 23] on icon at bounding box center [110, 17] width 57 height 13
